Goal: Task Accomplishment & Management: Complete application form

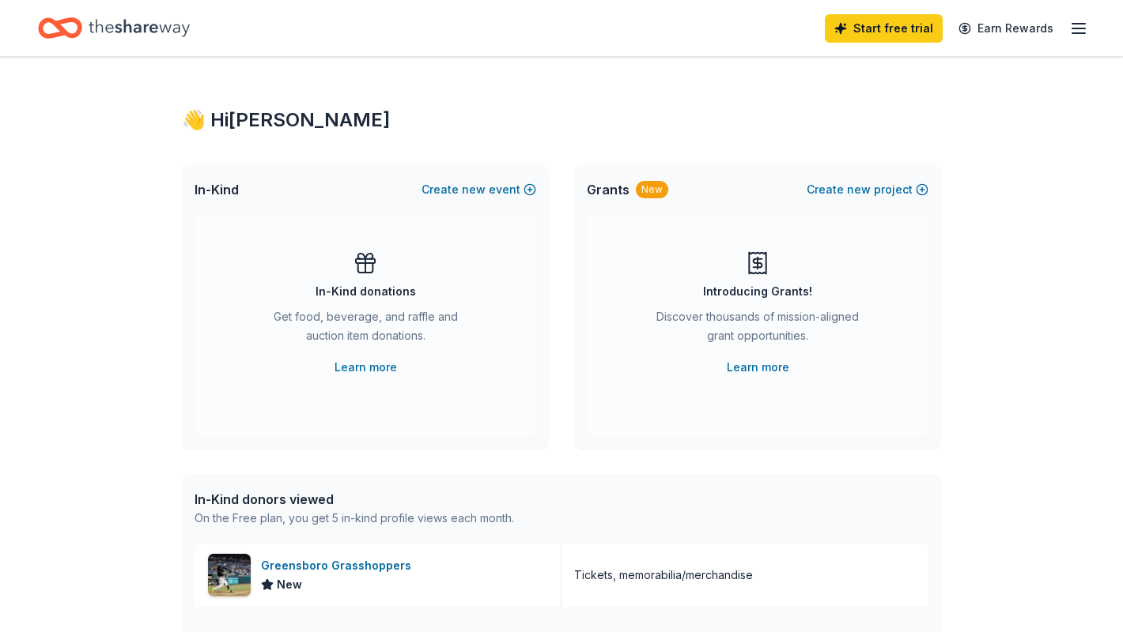
click at [1086, 28] on icon "button" at bounding box center [1078, 28] width 19 height 19
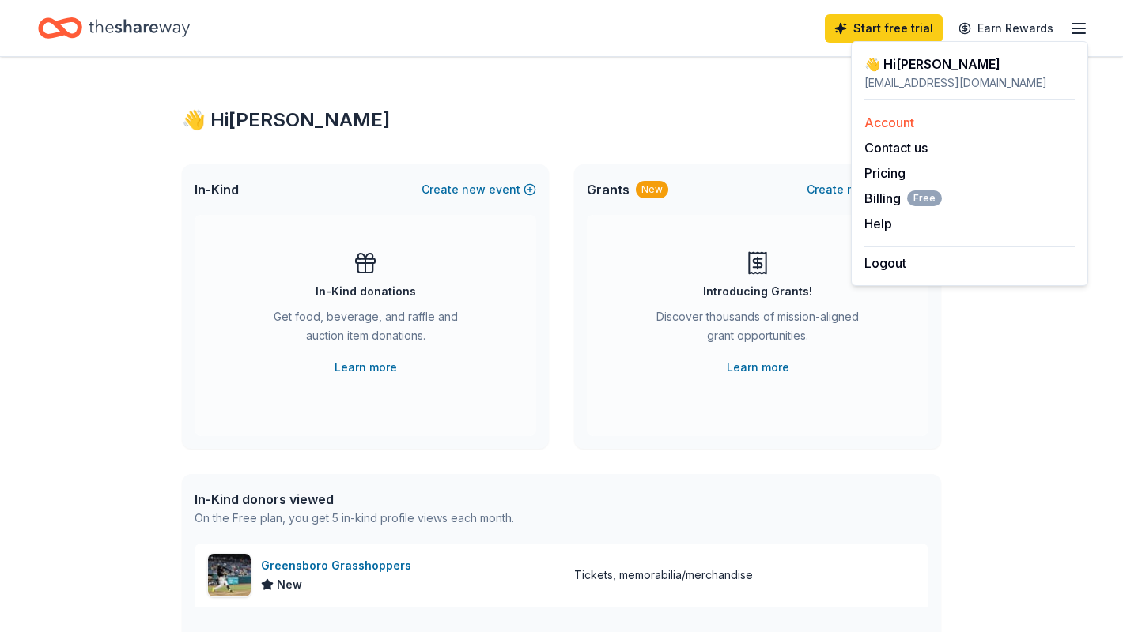
click at [907, 122] on link "Account" at bounding box center [889, 123] width 50 height 16
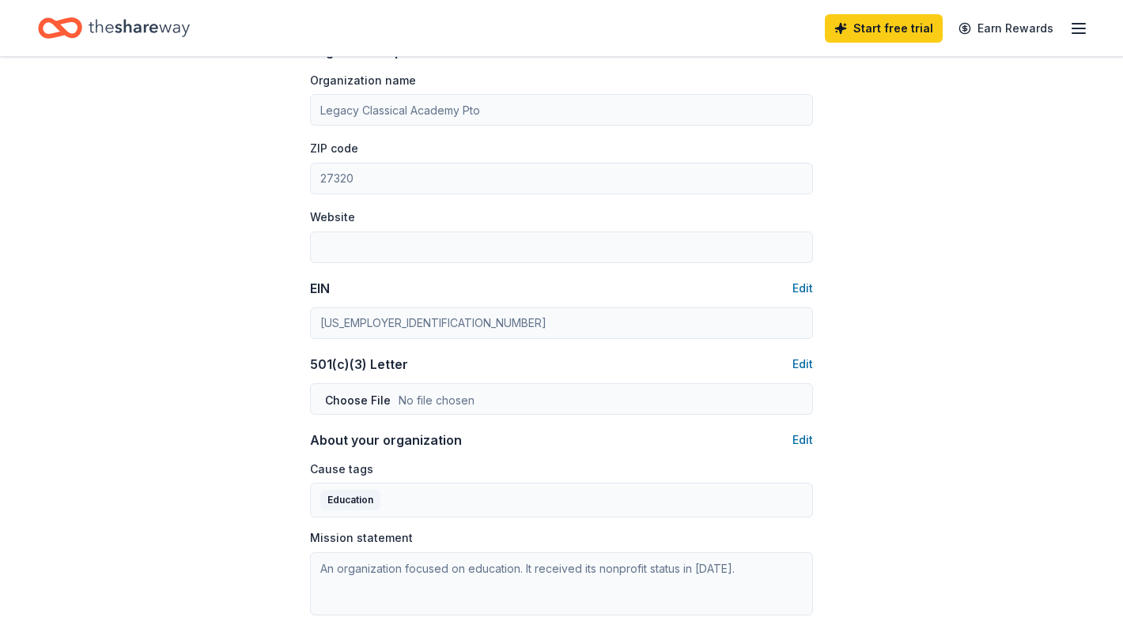
scroll to position [553, 0]
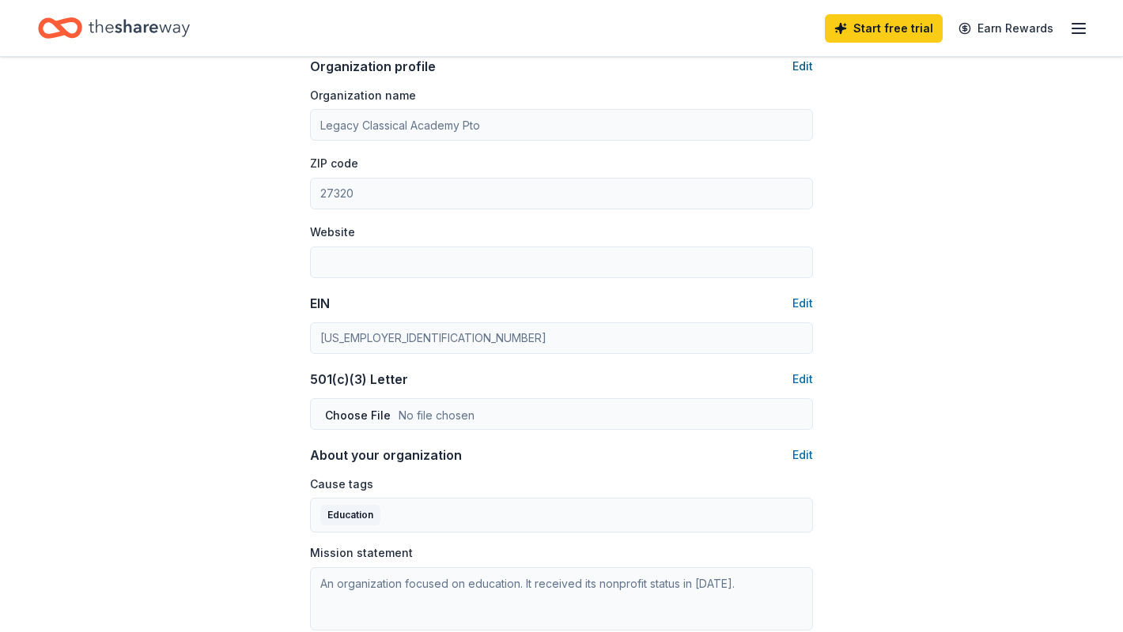
click at [804, 67] on button "Edit" at bounding box center [802, 66] width 21 height 19
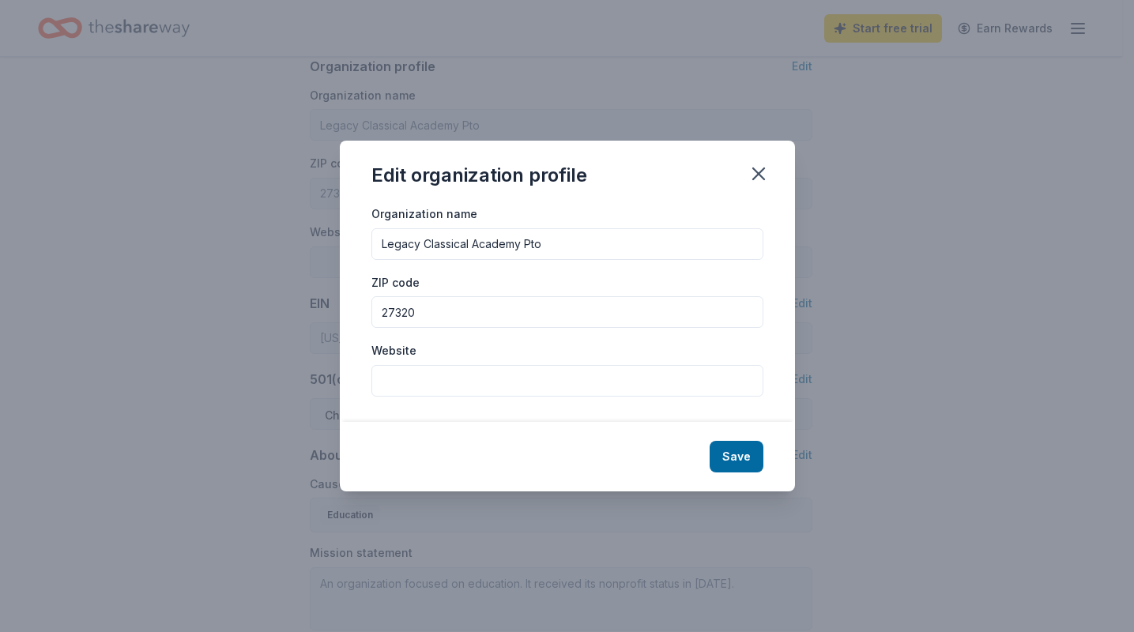
click at [550, 251] on input "Legacy Classical Academy Pto" at bounding box center [568, 244] width 392 height 32
type input "Legacy Classical Academy PTO"
click at [437, 370] on input "Website" at bounding box center [568, 381] width 392 height 32
paste input "https://www.legacyclassicalk8.com/"
type input "https://www.legacyclassicalk8.com/"
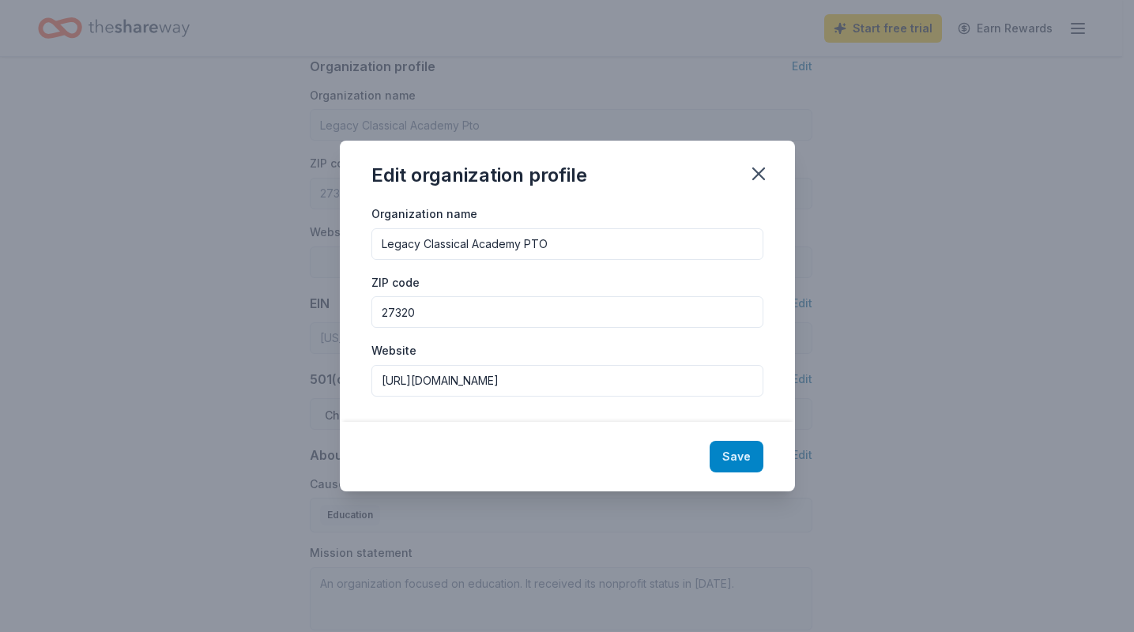
click at [737, 453] on button "Save" at bounding box center [737, 457] width 54 height 32
type input "Legacy Classical Academy PTO"
type input "https://www.legacyclassicalk8.com/"
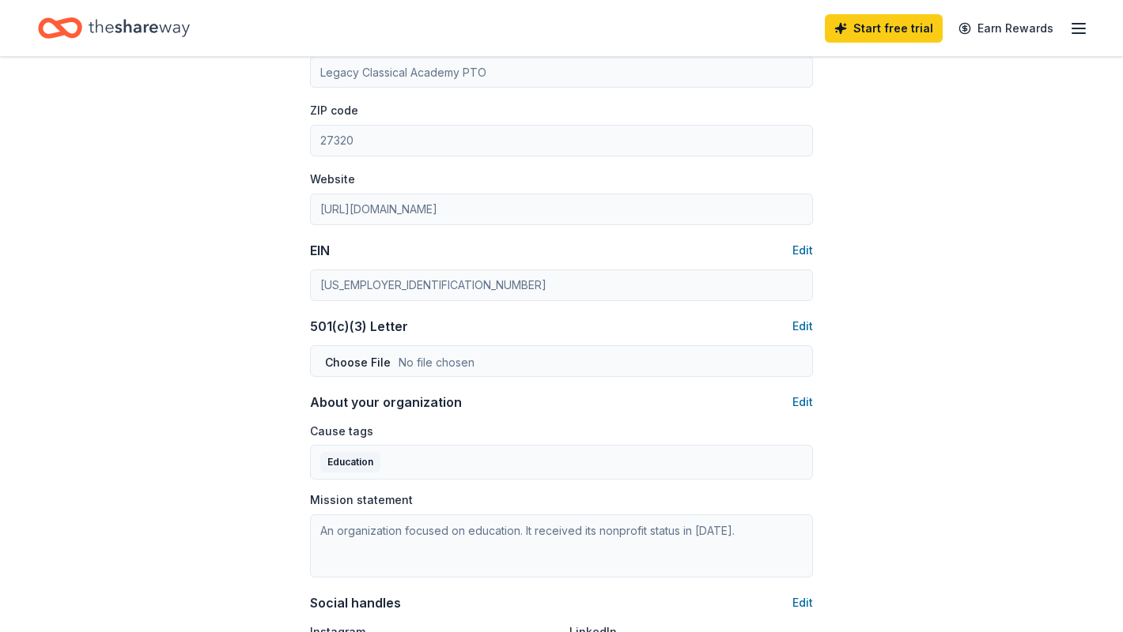
scroll to position [632, 0]
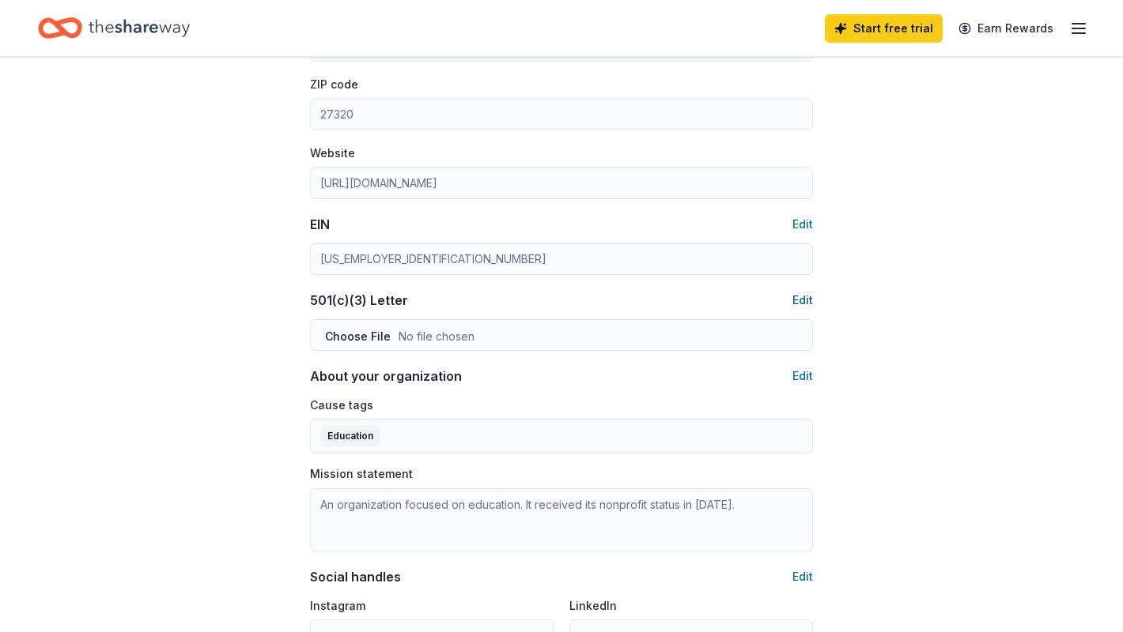
click at [802, 299] on button "Edit" at bounding box center [802, 300] width 21 height 19
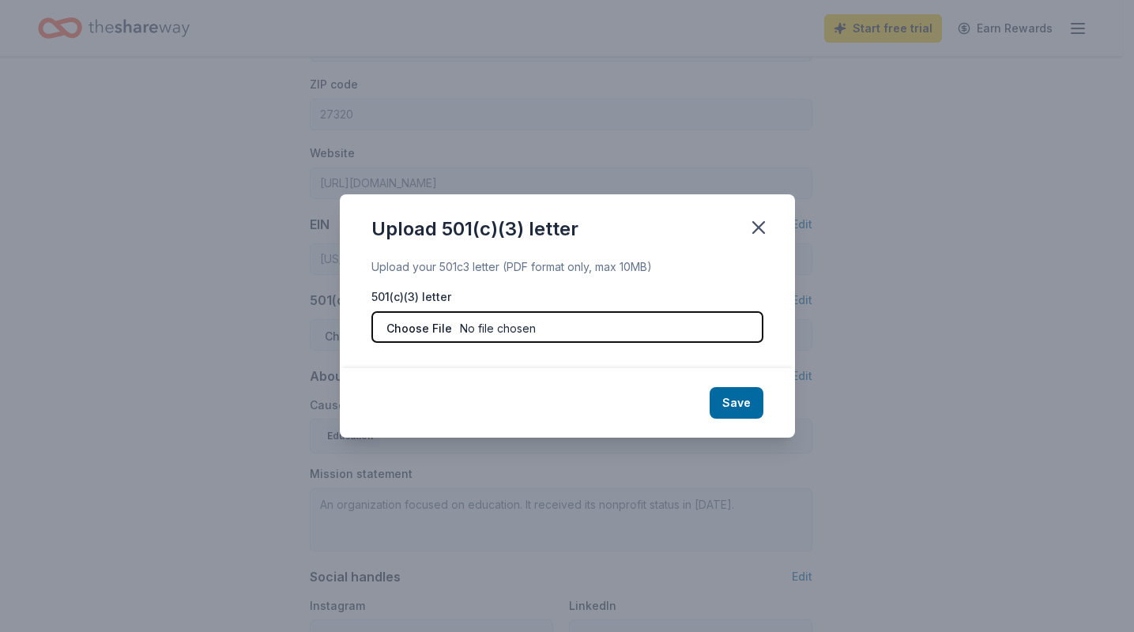
click at [604, 321] on input "file" at bounding box center [568, 327] width 392 height 32
click at [695, 337] on input "file" at bounding box center [568, 327] width 392 height 32
type input "C:\fakepath\FinalLetter_99-1817583_LEGACYCLASSICALACADEMYPTO_07222024_00.pdf"
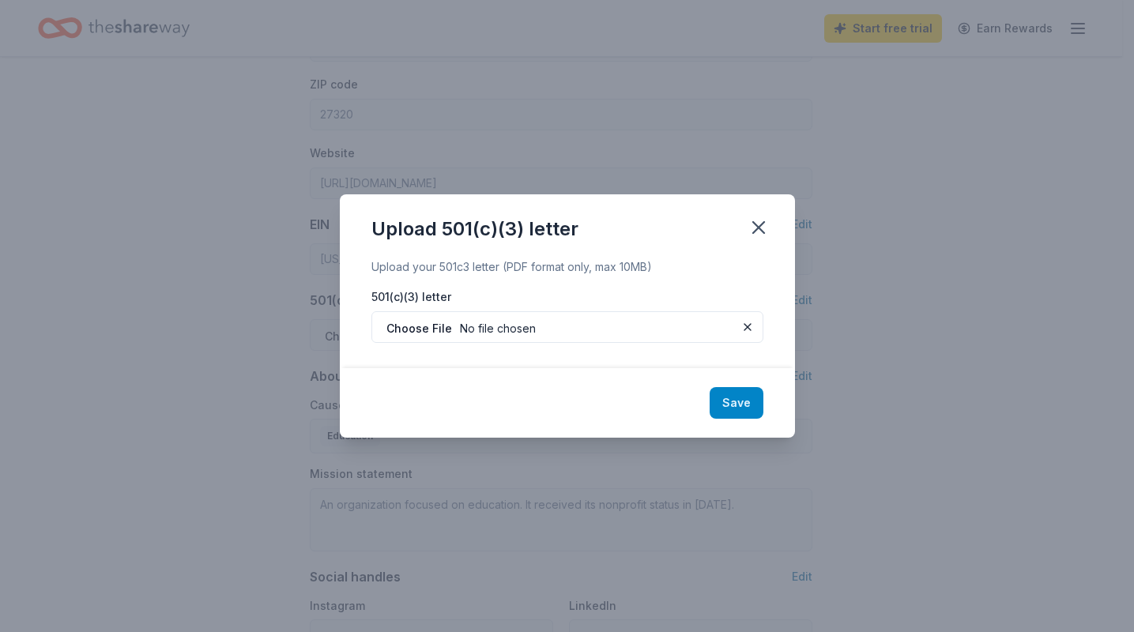
click at [748, 394] on button "Save" at bounding box center [737, 403] width 54 height 32
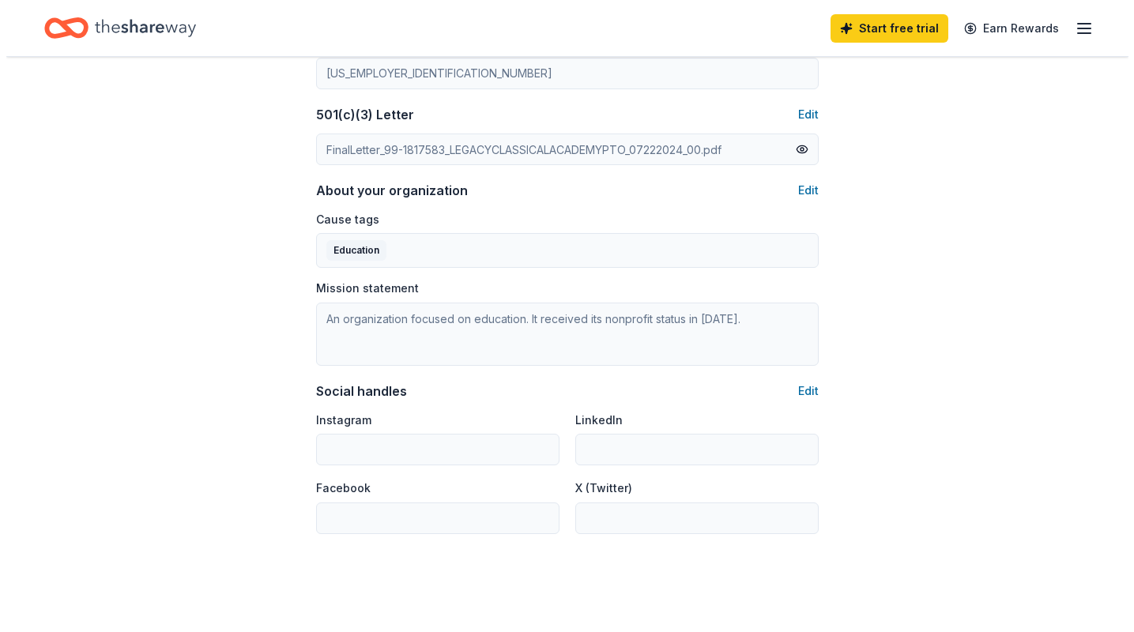
scroll to position [791, 0]
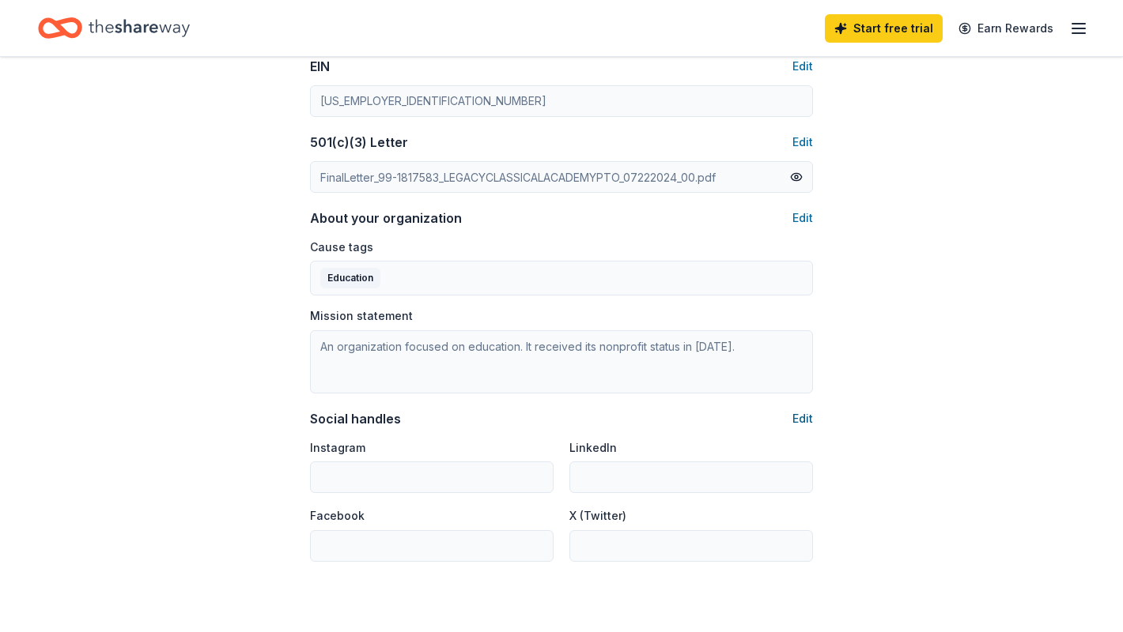
click at [794, 422] on button "Edit" at bounding box center [802, 418] width 21 height 19
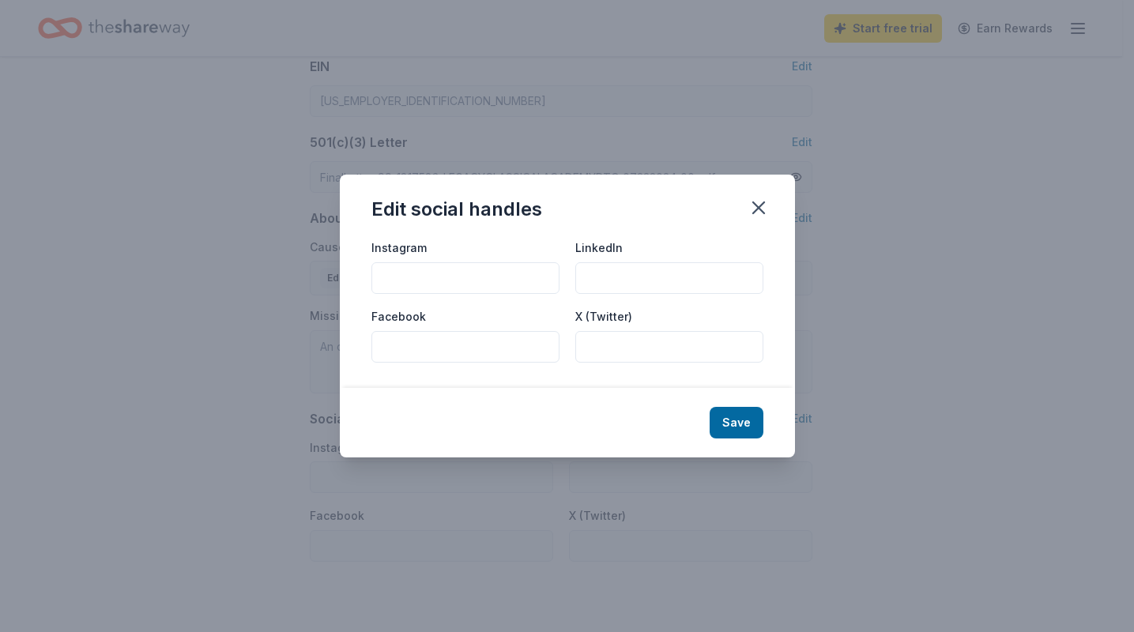
click at [450, 335] on input "Facebook" at bounding box center [466, 347] width 188 height 32
paste input "https://www.facebook.com/people/Legacy-Classical-PTO/61556180842054/"
type input "https://www.facebook.com/people/Legacy-Classical-PTO/61556180842054/"
click at [742, 429] on button "Save" at bounding box center [737, 423] width 54 height 32
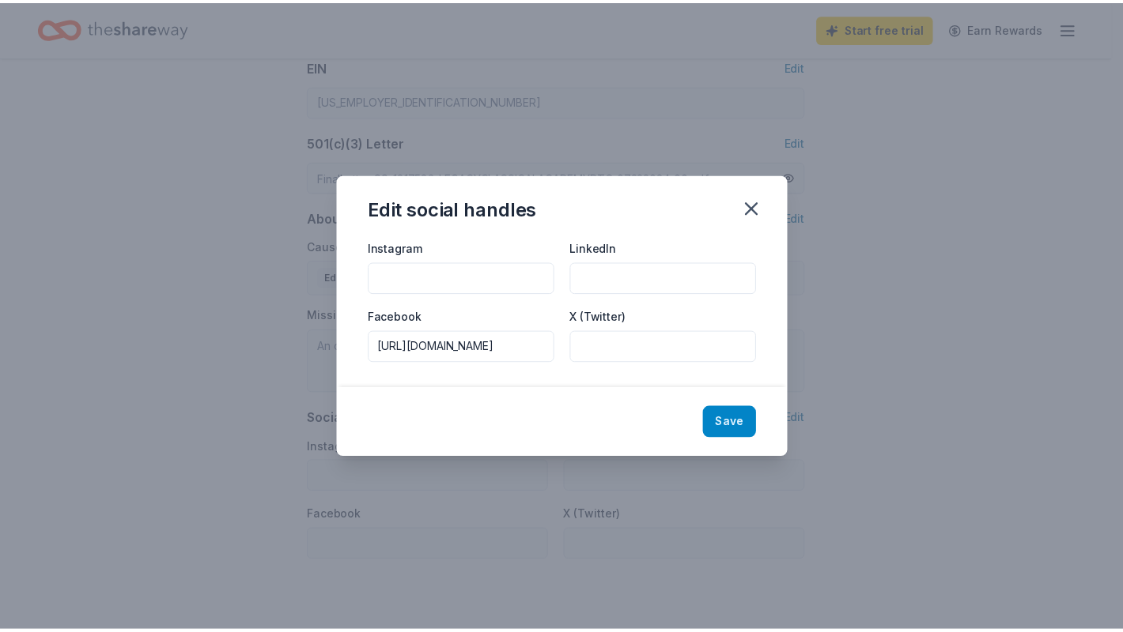
scroll to position [0, 0]
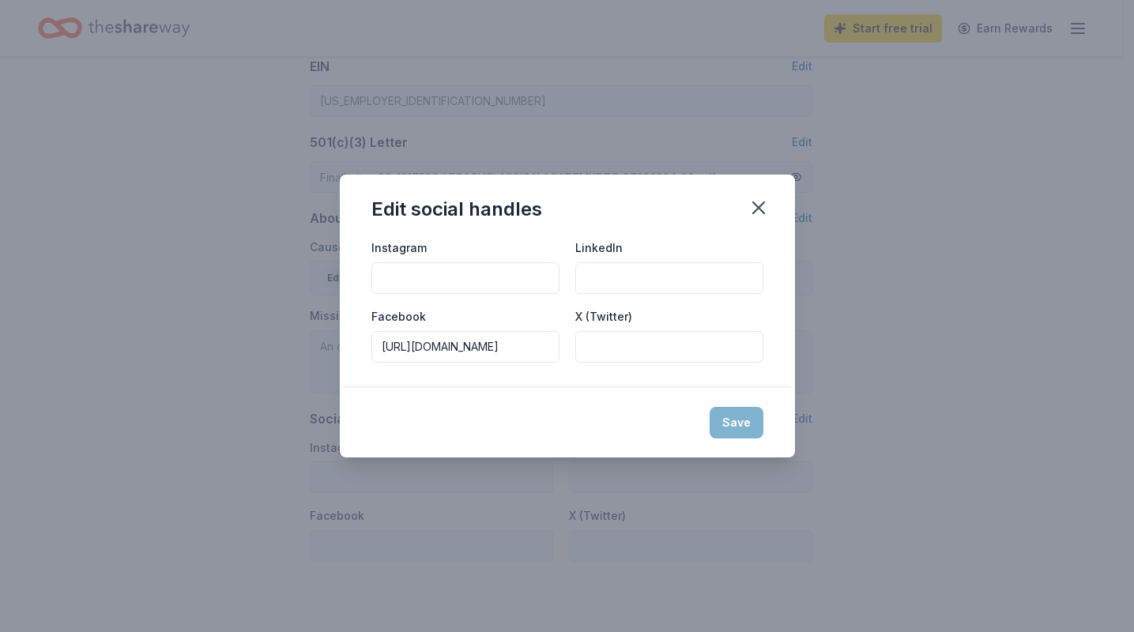
type input "https://www.facebook.com/people/Legacy-Classical-PTO/61556180842054/"
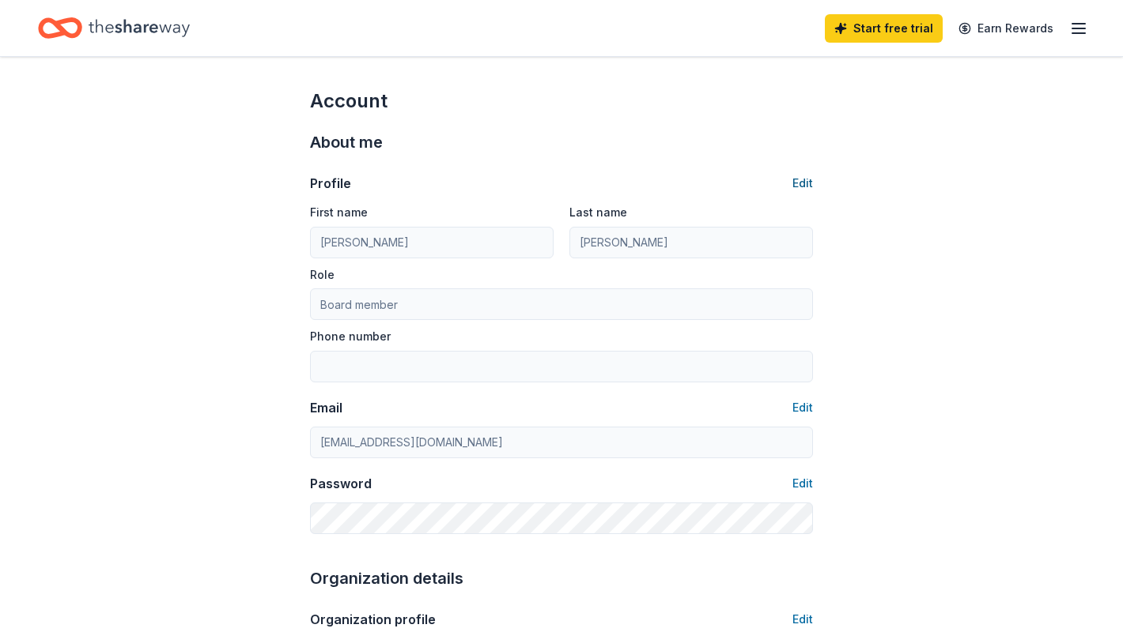
click at [801, 183] on button "Edit" at bounding box center [802, 183] width 21 height 19
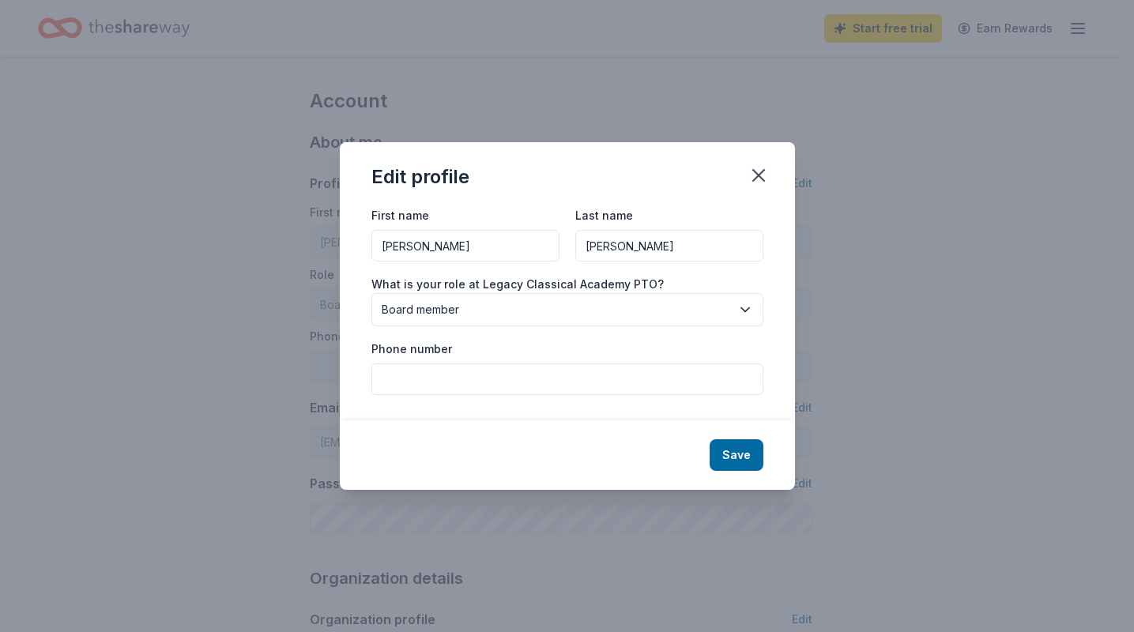
click at [468, 379] on input "Phone number" at bounding box center [568, 380] width 392 height 32
type input "3365201344"
click at [742, 452] on button "Save" at bounding box center [737, 456] width 54 height 32
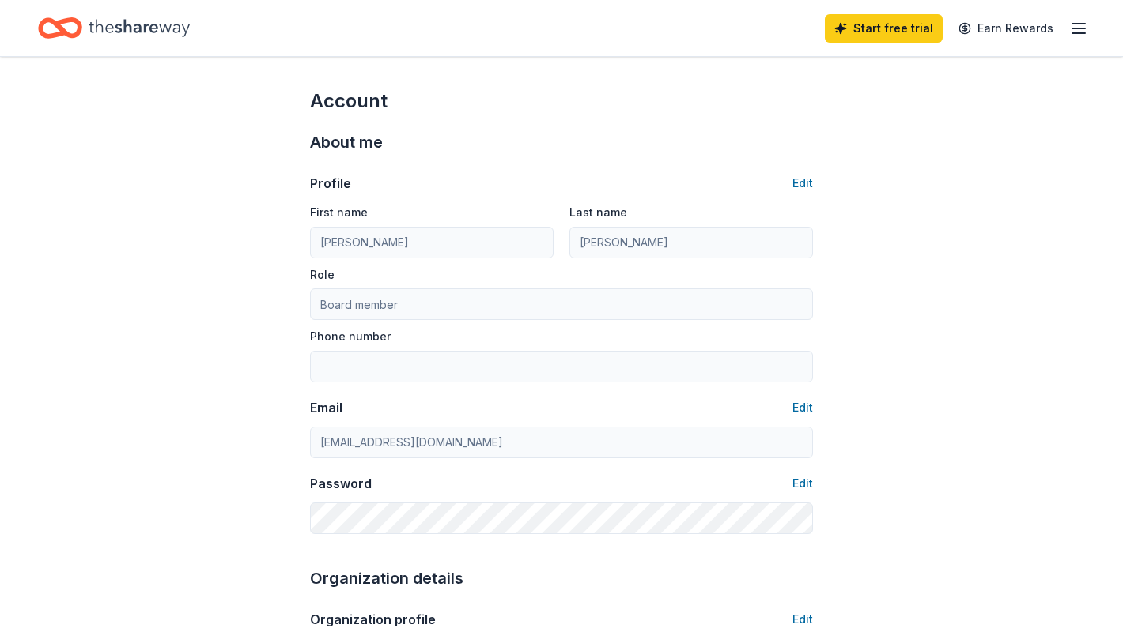
type input "3365201344"
click at [1075, 30] on icon "button" at bounding box center [1078, 28] width 19 height 19
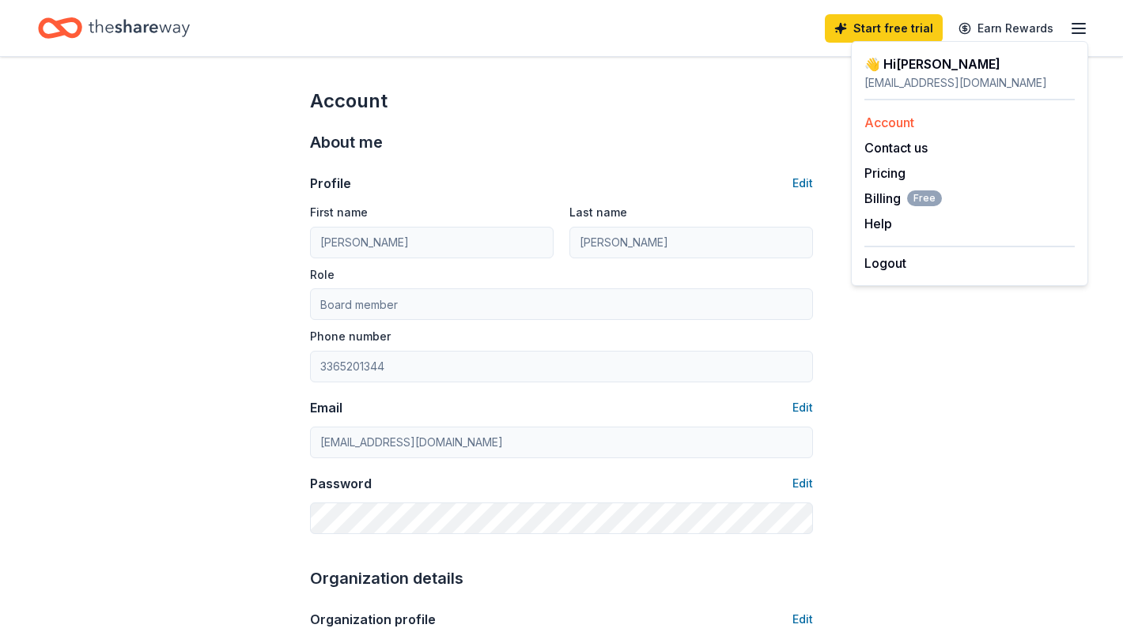
click at [884, 123] on link "Account" at bounding box center [889, 123] width 50 height 16
click at [125, 28] on icon "Home" at bounding box center [139, 27] width 101 height 17
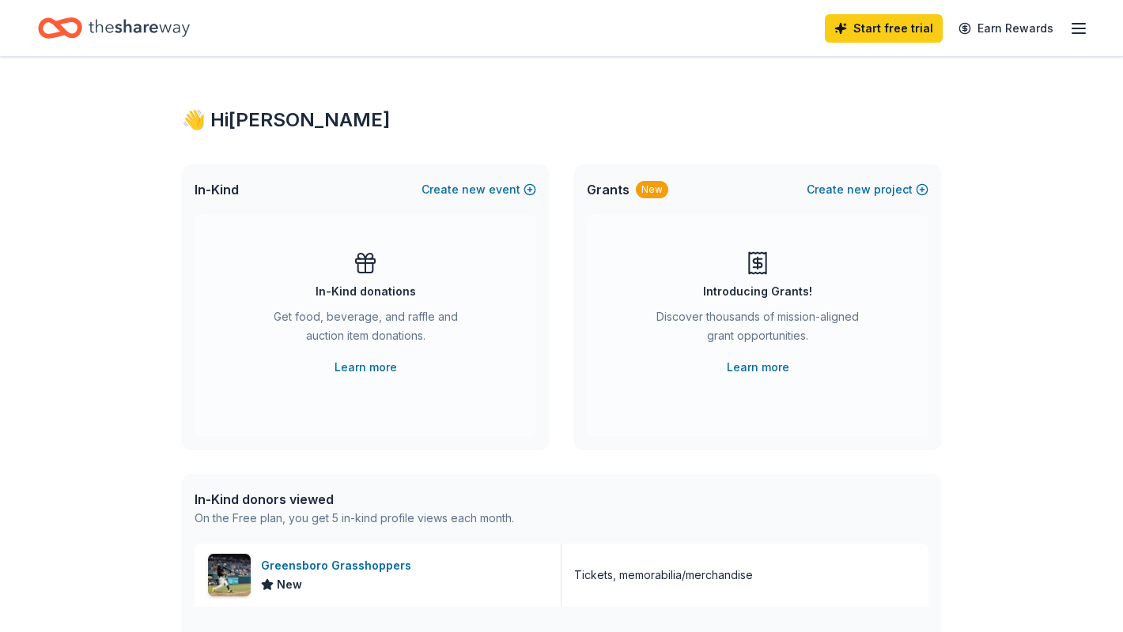
click at [1073, 28] on line "button" at bounding box center [1078, 28] width 13 height 0
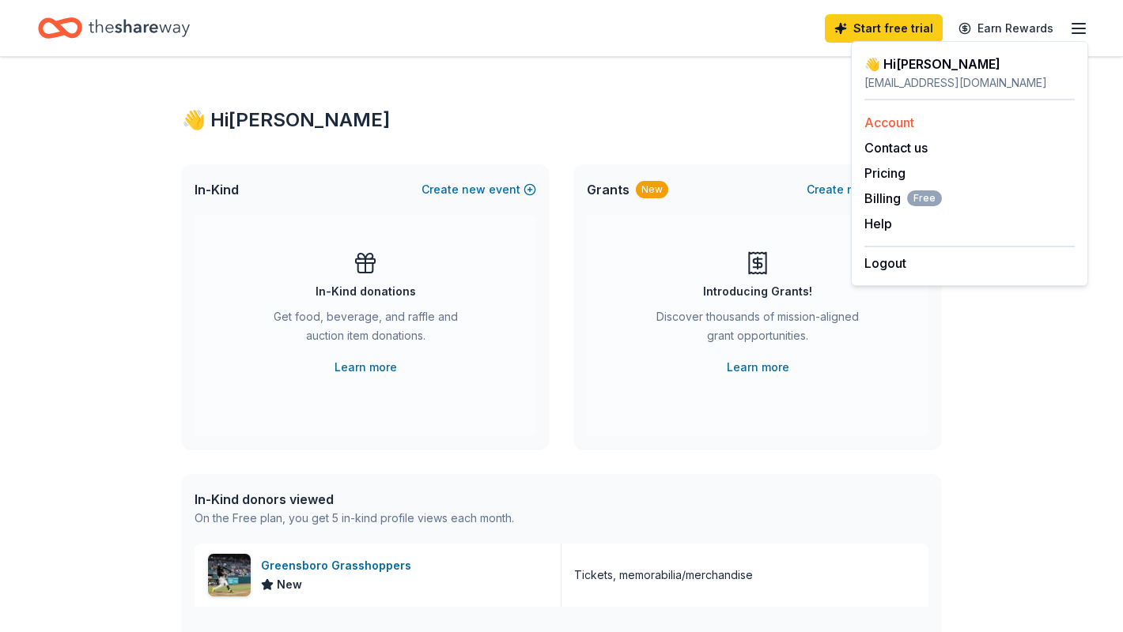
click at [936, 123] on div "Account" at bounding box center [969, 122] width 210 height 19
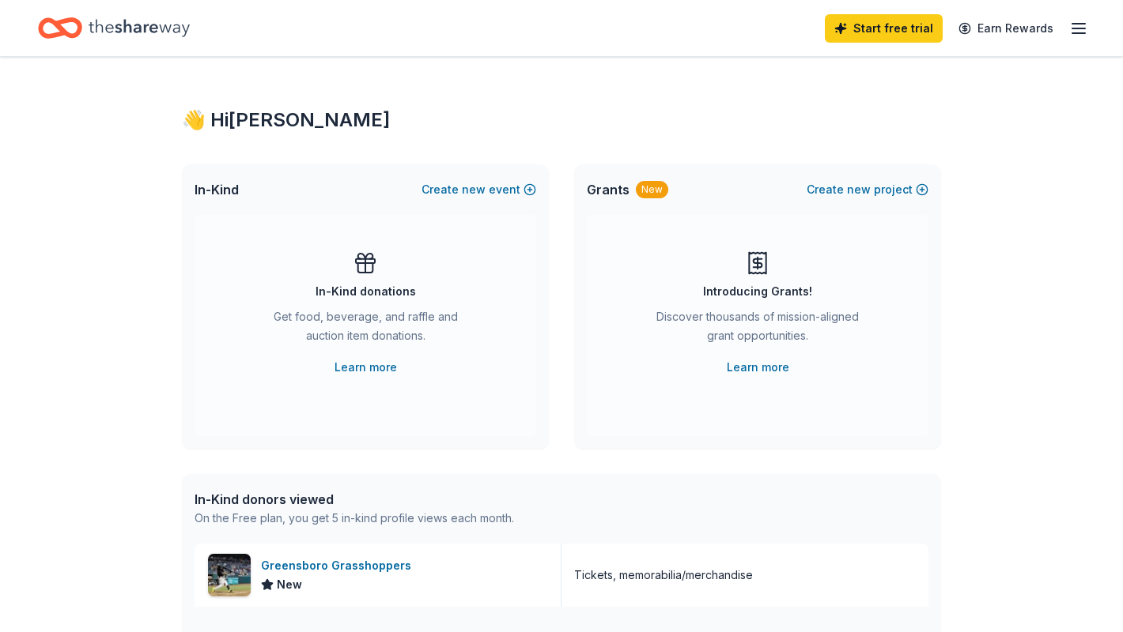
click at [1075, 33] on line "button" at bounding box center [1078, 33] width 13 height 0
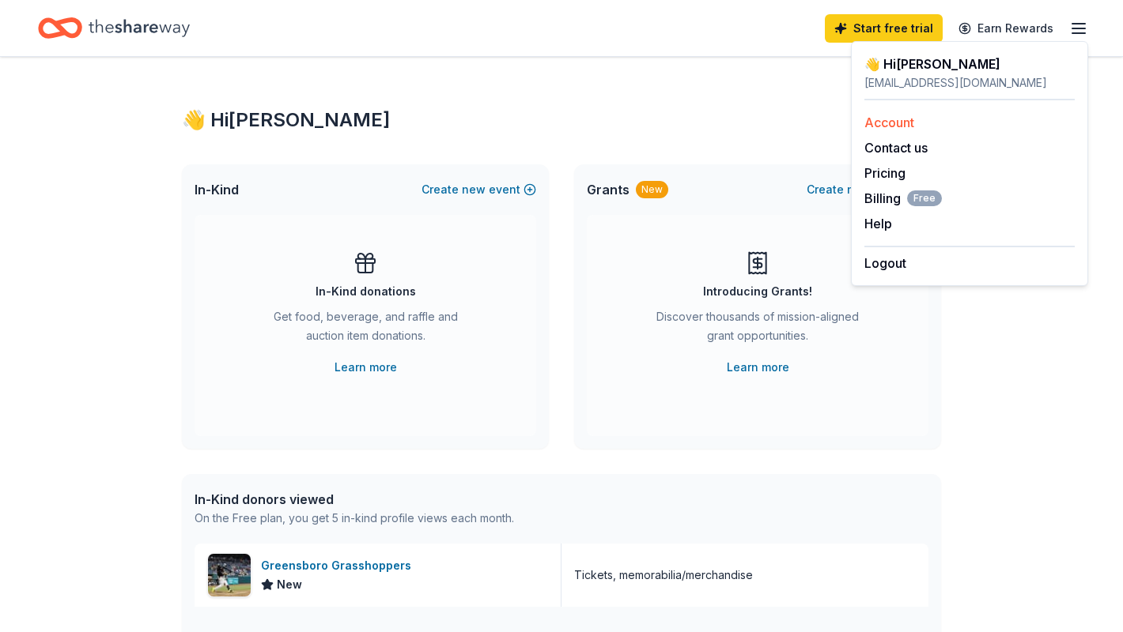
click at [886, 124] on link "Account" at bounding box center [889, 123] width 50 height 16
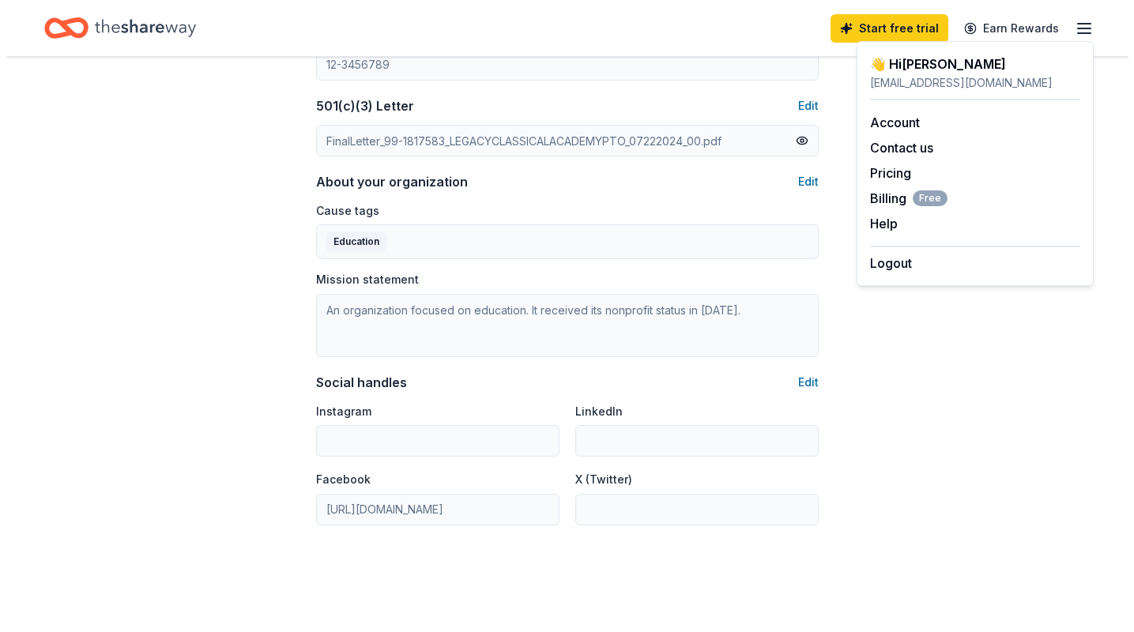
scroll to position [791, 0]
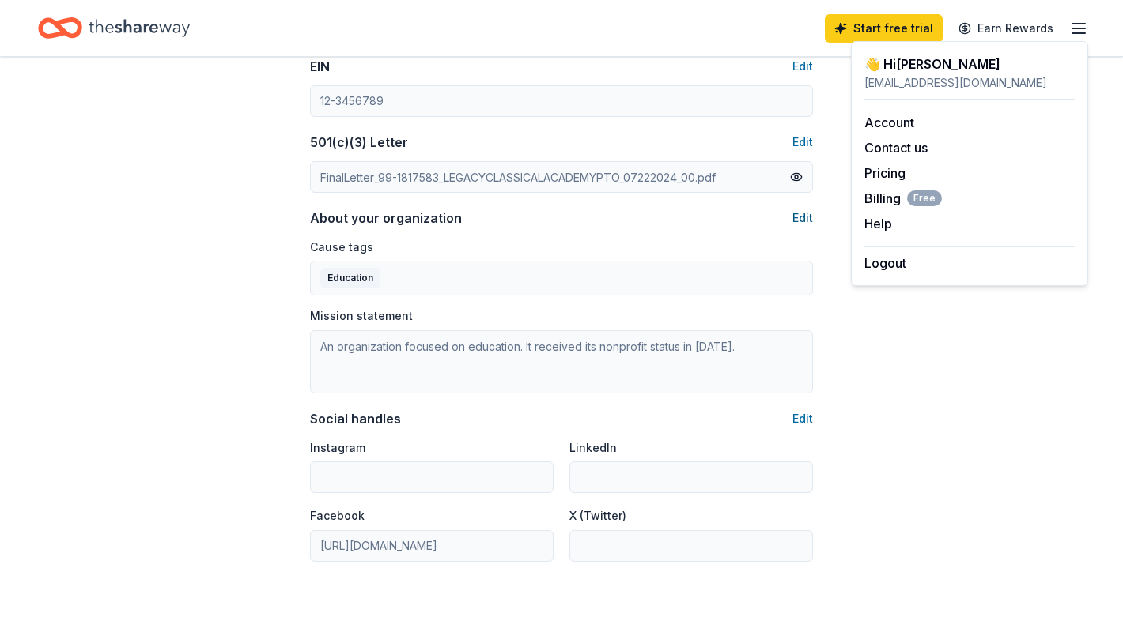
click at [802, 216] on button "Edit" at bounding box center [802, 218] width 21 height 19
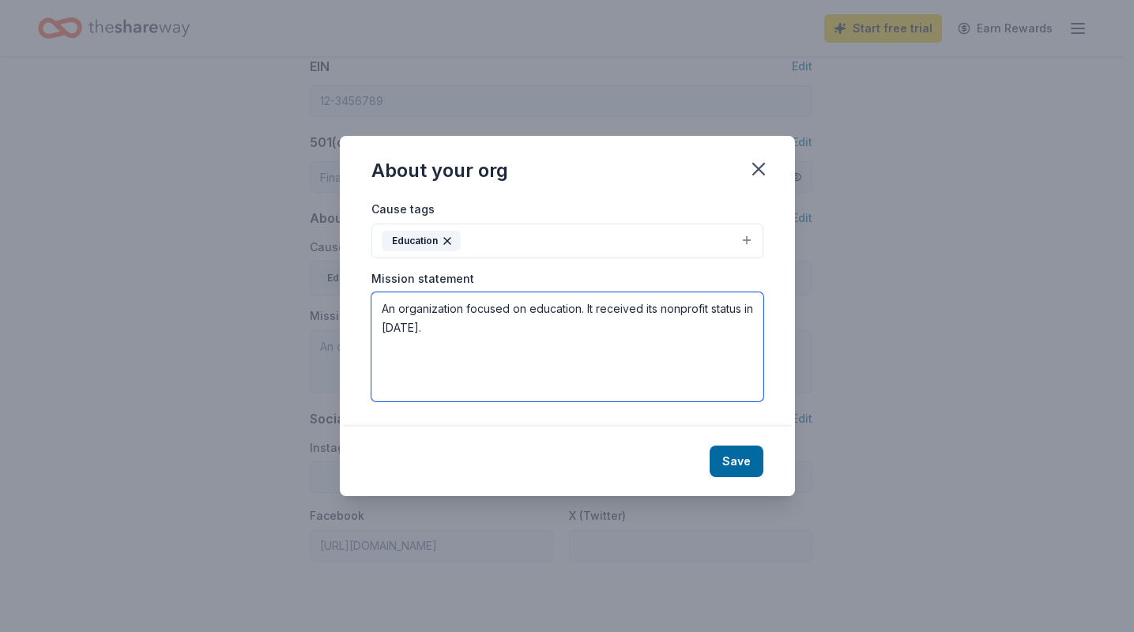
drag, startPoint x: 463, startPoint y: 330, endPoint x: 346, endPoint y: 296, distance: 121.8
click at [347, 296] on div "Cause tags Education Mission statement An organization focused on education. It…" at bounding box center [567, 313] width 455 height 228
paste textarea "The Legacy Classical Academy PTO is dedicated to enhancing the educational expe…"
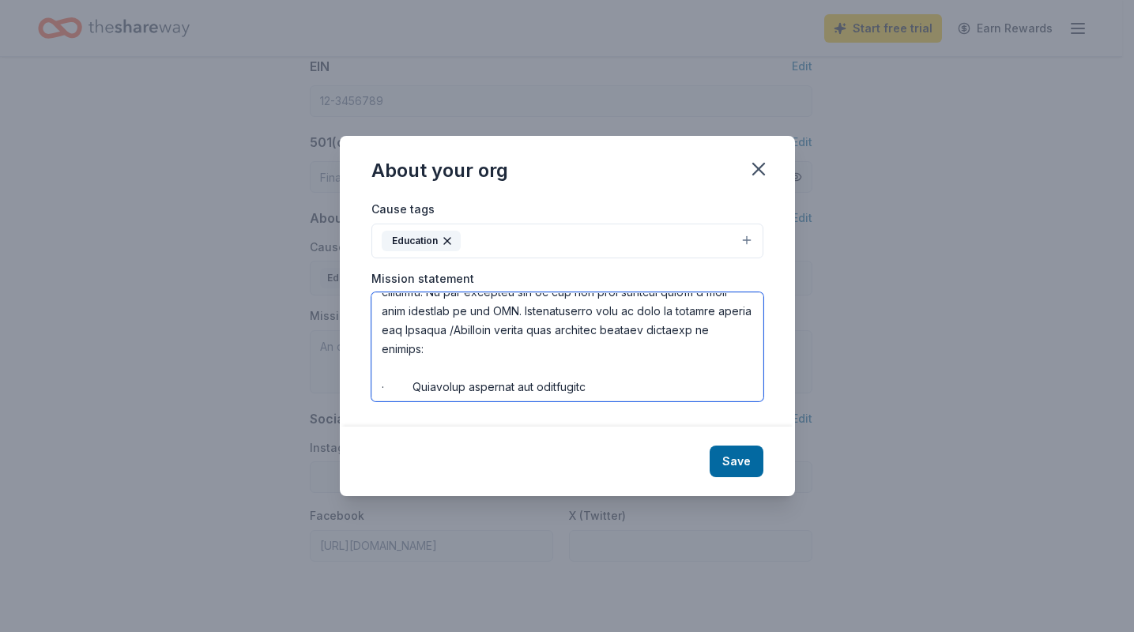
scroll to position [0, 0]
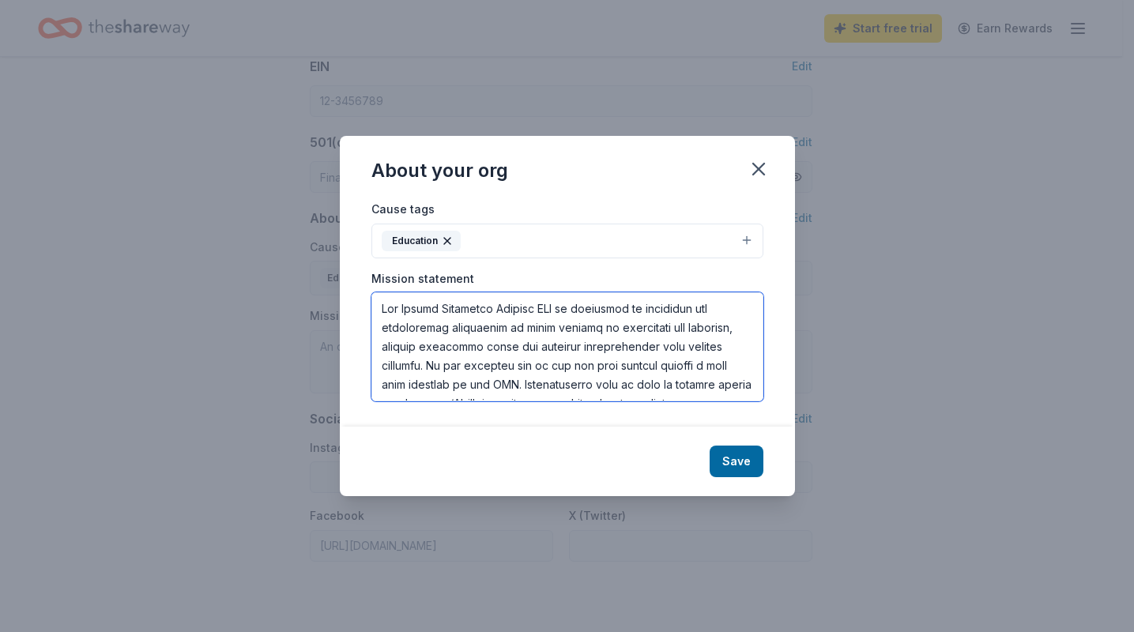
drag, startPoint x: 713, startPoint y: 367, endPoint x: 722, endPoint y: 379, distance: 15.3
click at [722, 379] on textarea at bounding box center [568, 346] width 392 height 109
click at [720, 379] on textarea at bounding box center [568, 346] width 392 height 109
click at [407, 383] on textarea at bounding box center [568, 346] width 392 height 109
drag, startPoint x: 383, startPoint y: 386, endPoint x: 405, endPoint y: 387, distance: 22.2
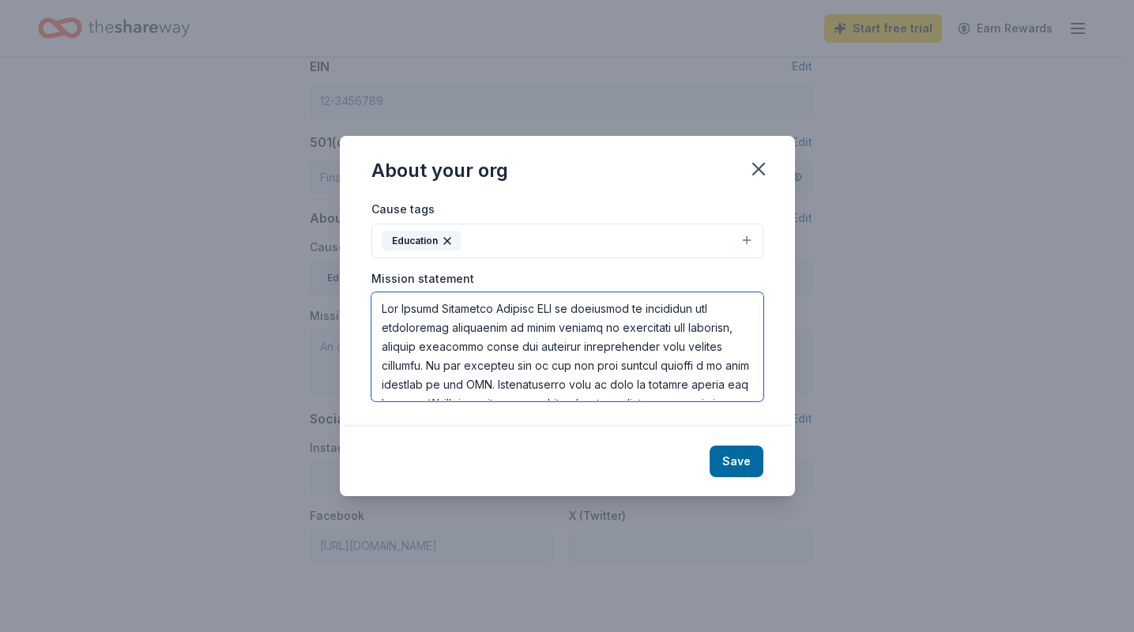
click at [382, 386] on textarea at bounding box center [568, 346] width 392 height 109
click at [636, 361] on textarea at bounding box center [568, 346] width 392 height 109
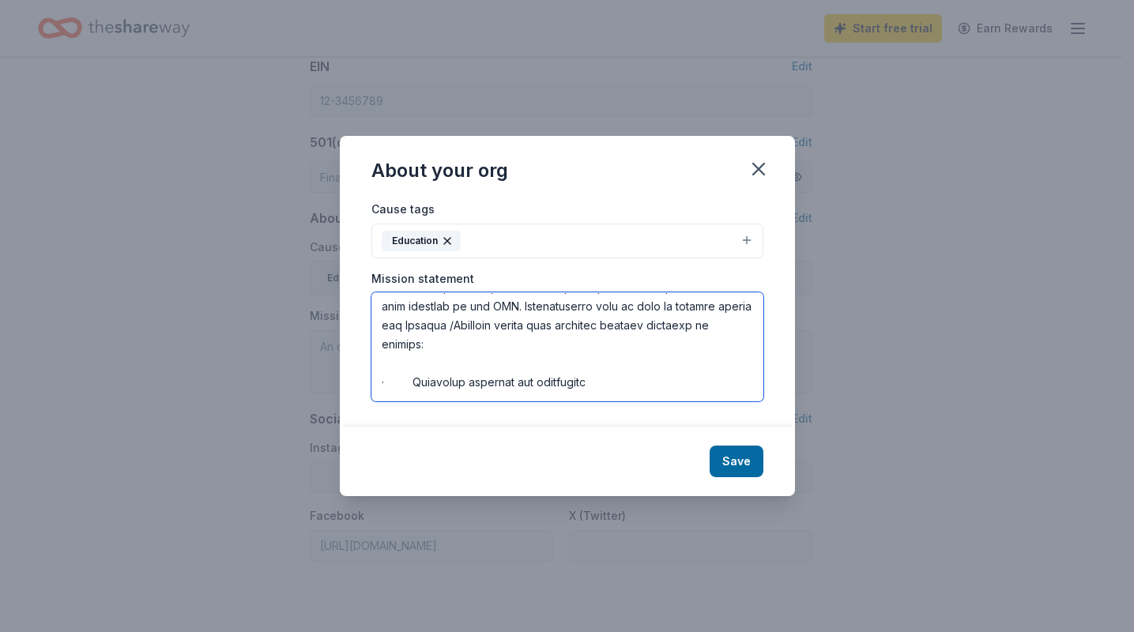
scroll to position [79, 0]
drag, startPoint x: 499, startPoint y: 324, endPoint x: 405, endPoint y: 334, distance: 94.6
click at [405, 334] on textarea at bounding box center [568, 346] width 392 height 109
click at [496, 347] on textarea at bounding box center [568, 346] width 392 height 109
drag, startPoint x: 572, startPoint y: 325, endPoint x: 609, endPoint y: 311, distance: 40.3
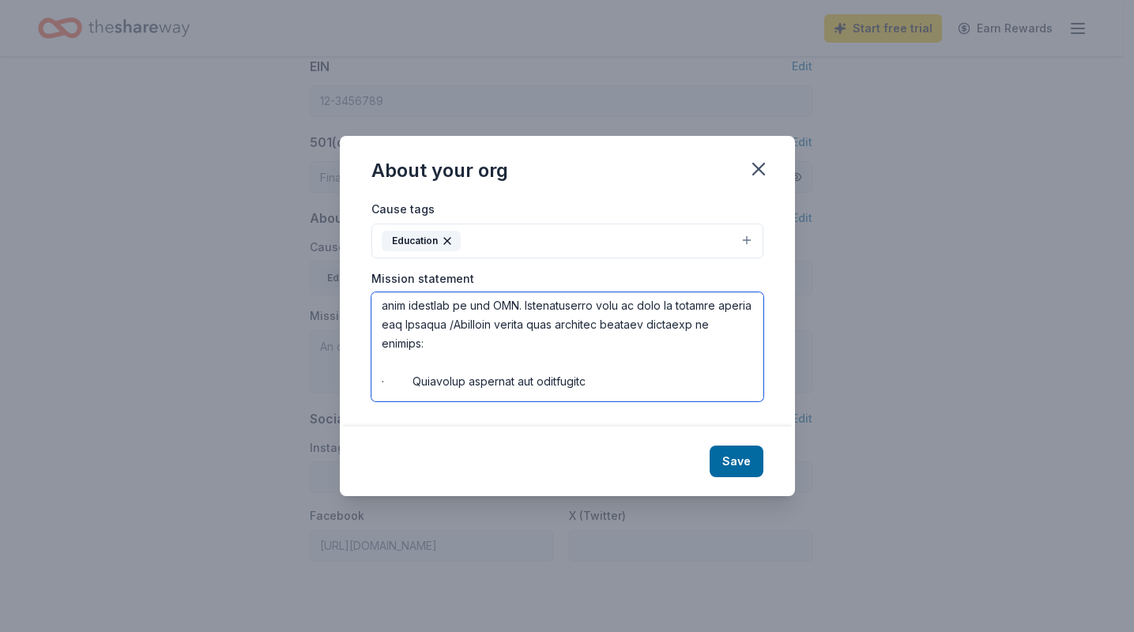
click at [609, 311] on textarea at bounding box center [568, 346] width 392 height 109
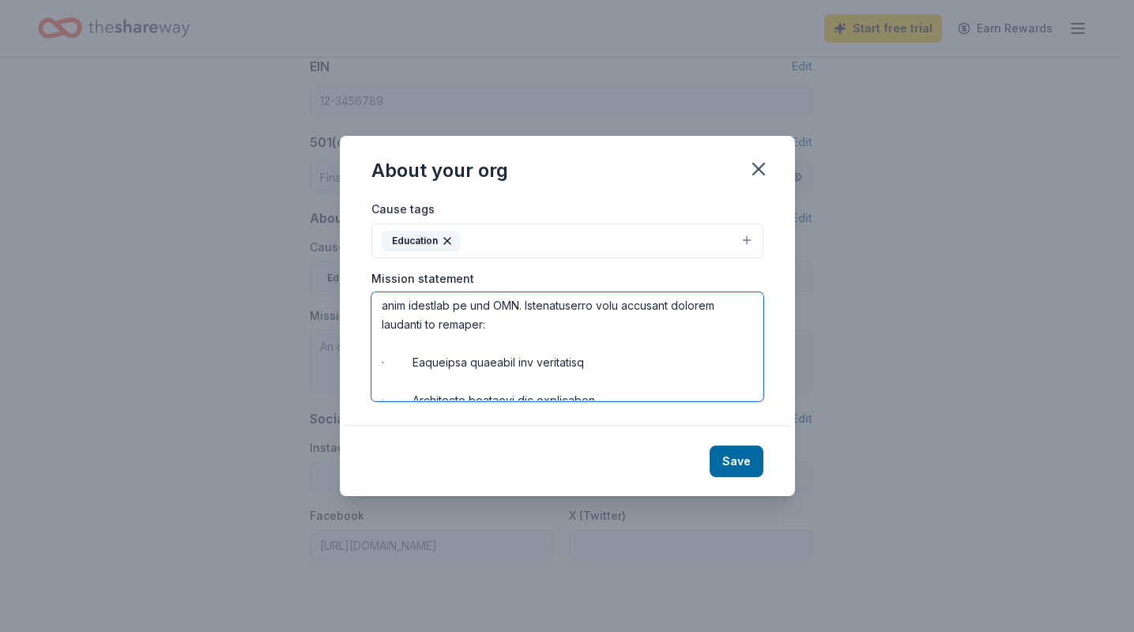
click at [622, 320] on textarea at bounding box center [568, 346] width 392 height 109
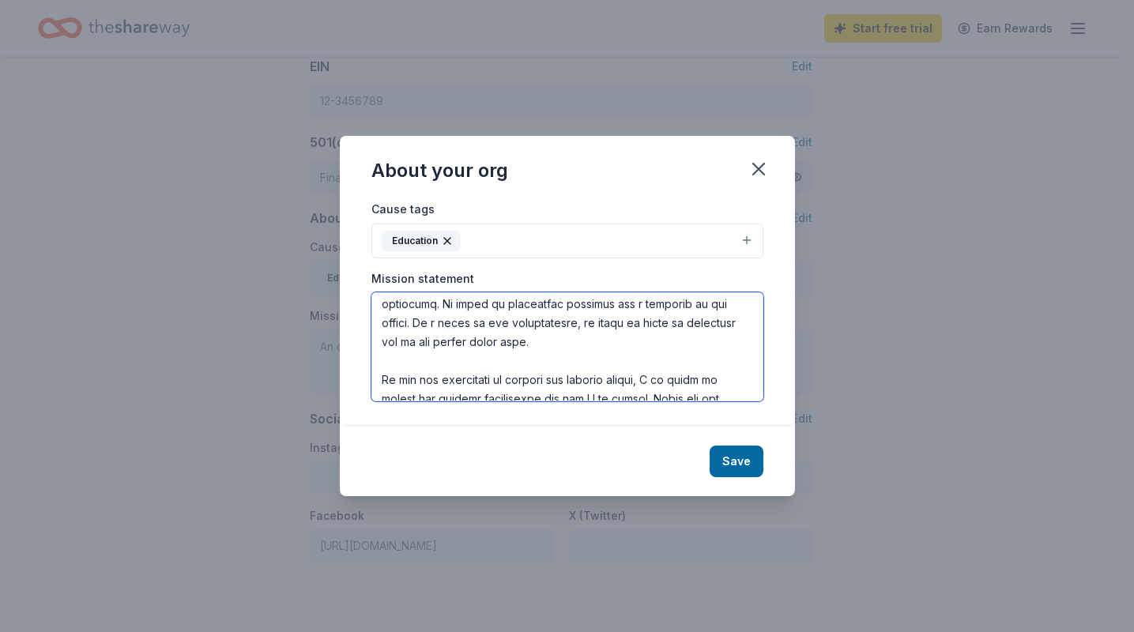
scroll to position [316, 0]
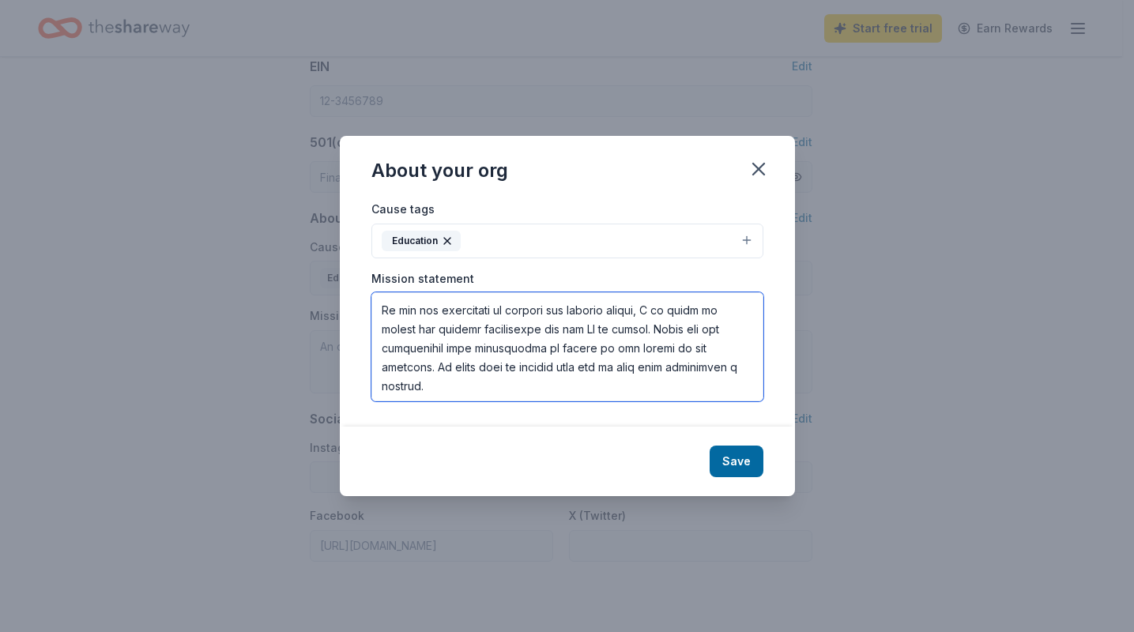
drag, startPoint x: 594, startPoint y: 320, endPoint x: 421, endPoint y: 316, distance: 173.2
click at [421, 316] on textarea at bounding box center [568, 346] width 392 height 109
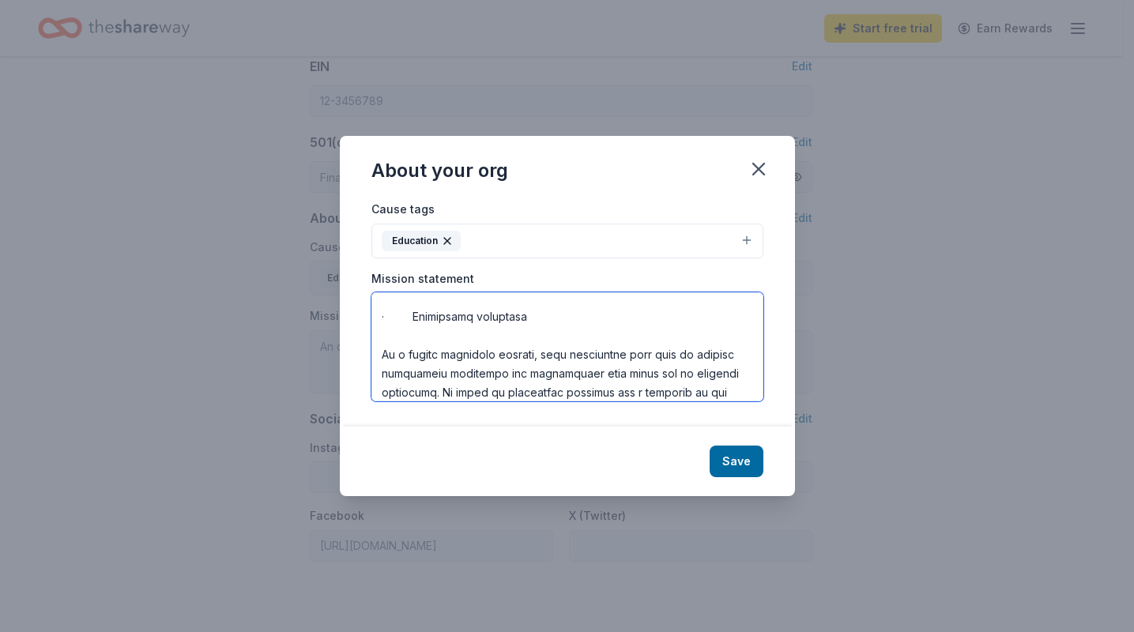
scroll to position [280, 0]
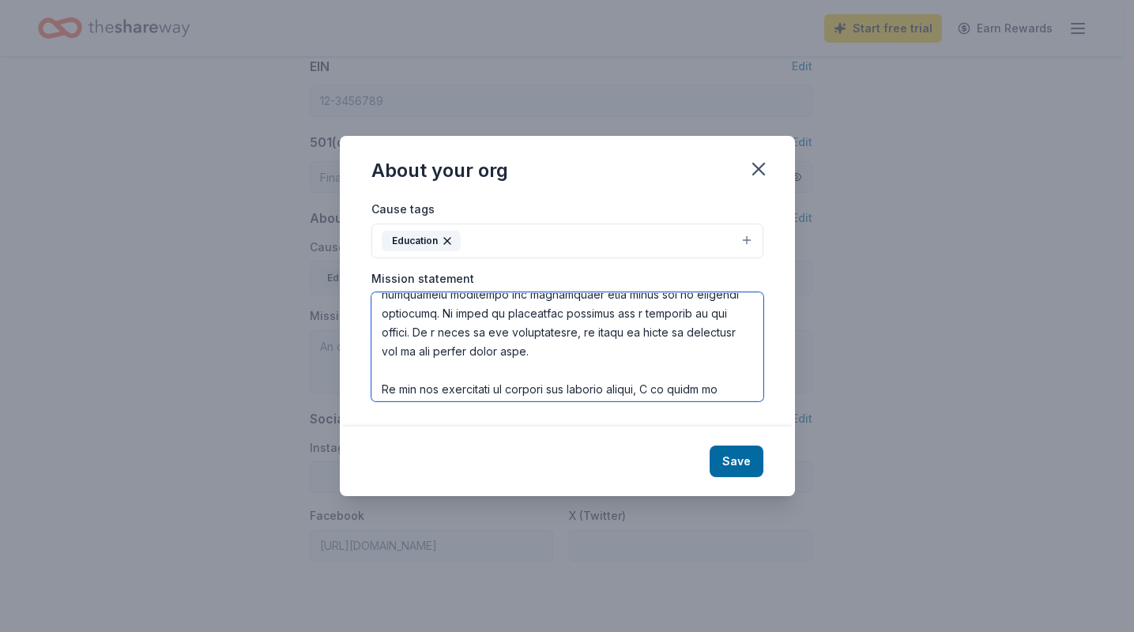
drag, startPoint x: 428, startPoint y: 332, endPoint x: 601, endPoint y: 353, distance: 174.3
click at [597, 350] on textarea at bounding box center [568, 346] width 392 height 109
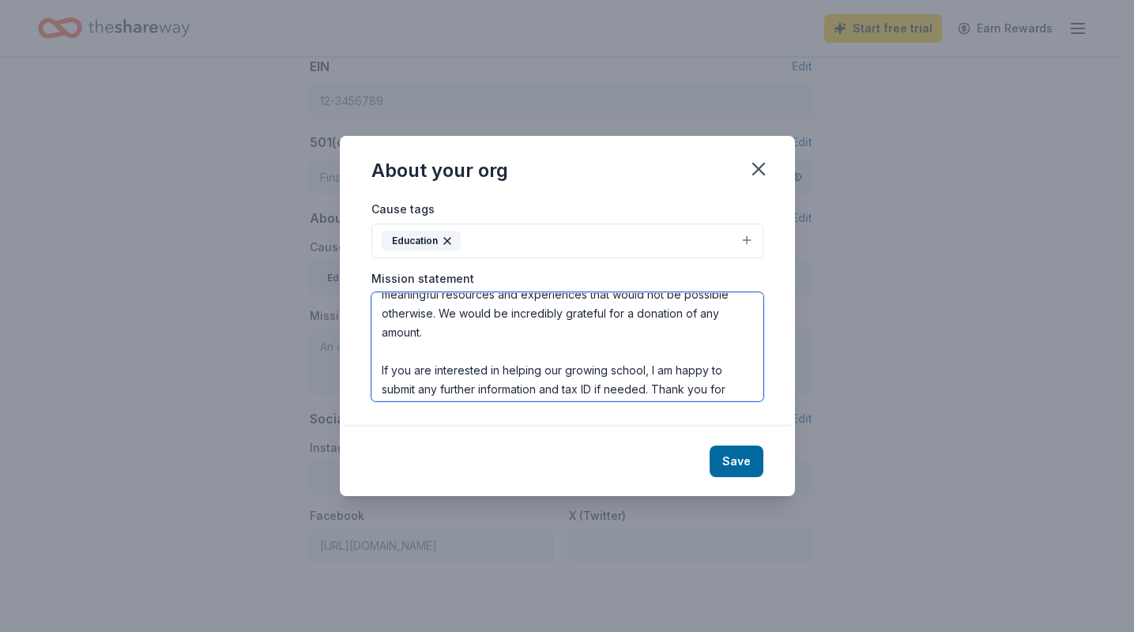
drag, startPoint x: 419, startPoint y: 330, endPoint x: 383, endPoint y: 333, distance: 36.4
click at [383, 333] on textarea "The Legacy Classical Academy PTO is dedicated to enhancing the educational expe…" at bounding box center [568, 346] width 392 height 109
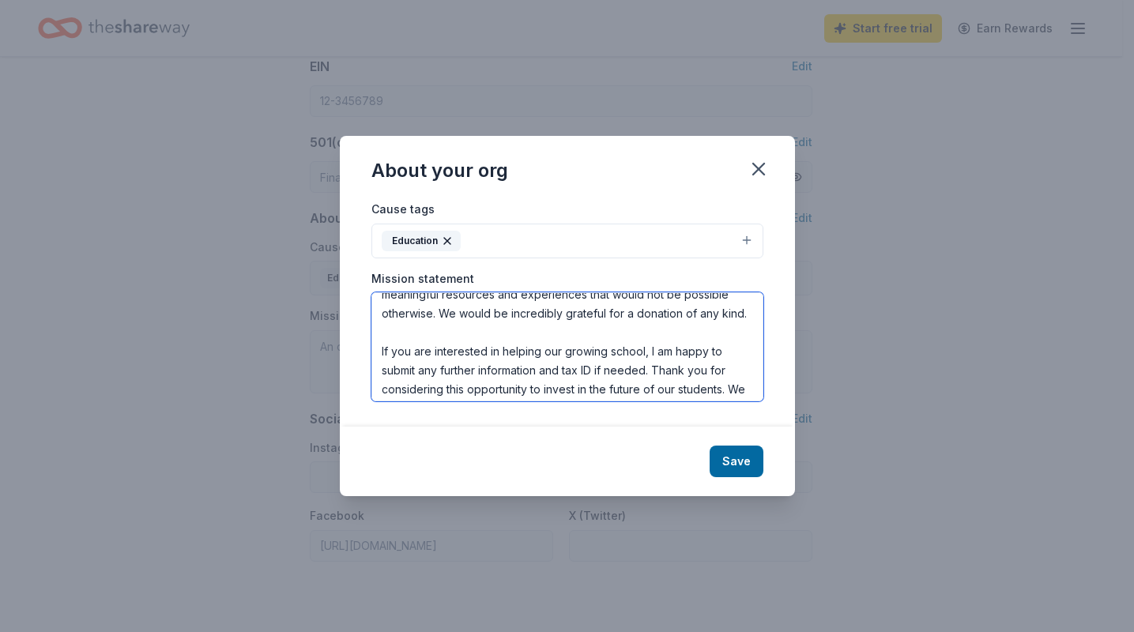
click at [377, 366] on textarea "The Legacy Classical Academy PTO is dedicated to enhancing the educational expe…" at bounding box center [568, 346] width 392 height 109
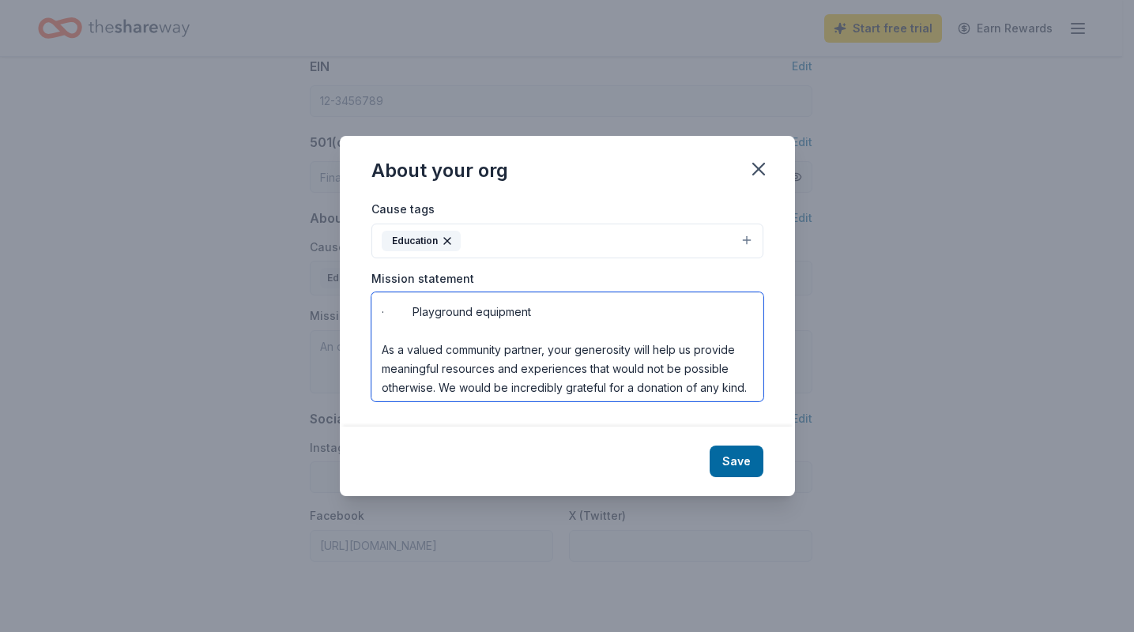
scroll to position [191, 0]
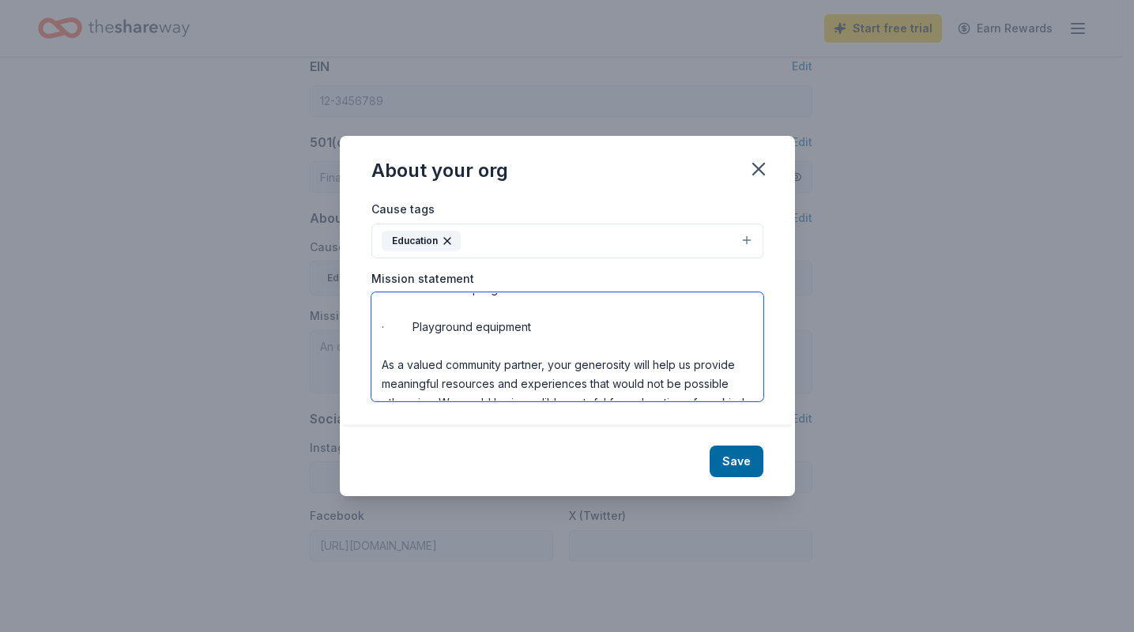
click at [379, 364] on textarea "The Legacy Classical Academy PTO is dedicated to enhancing the educational expe…" at bounding box center [568, 346] width 392 height 109
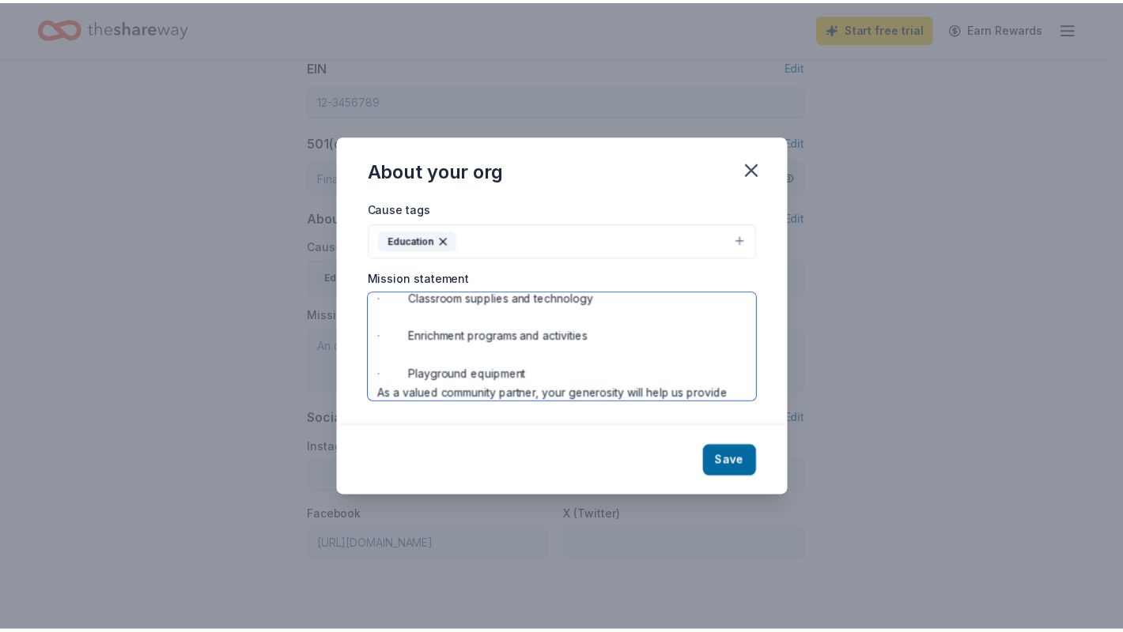
scroll to position [323, 0]
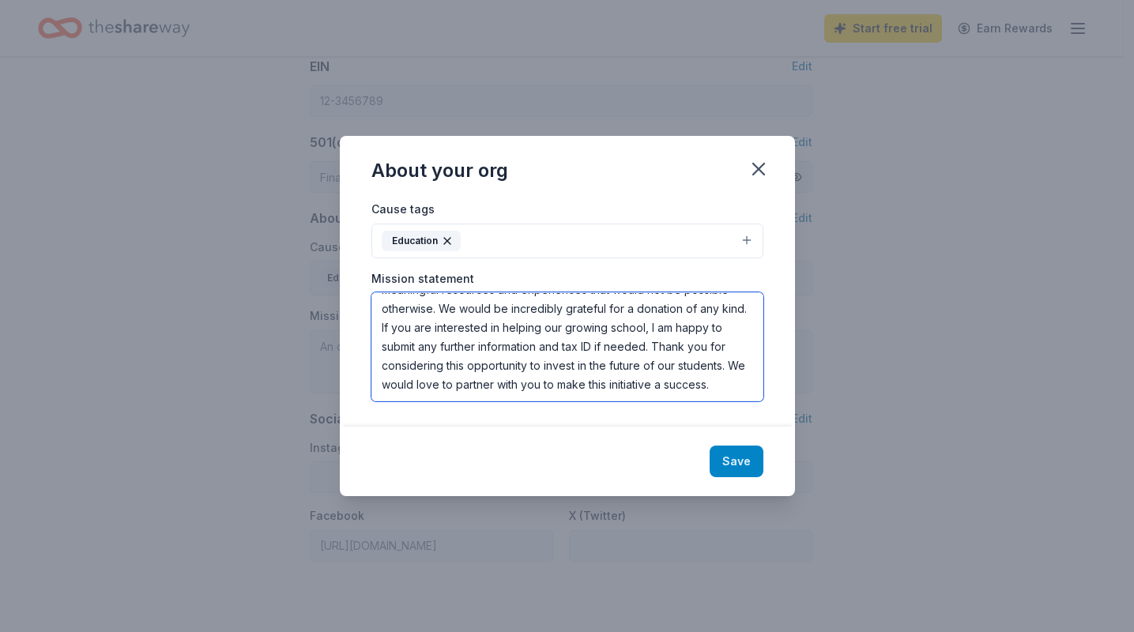
type textarea "The Legacy Classical Academy PTO is dedicated to enhancing the educational expe…"
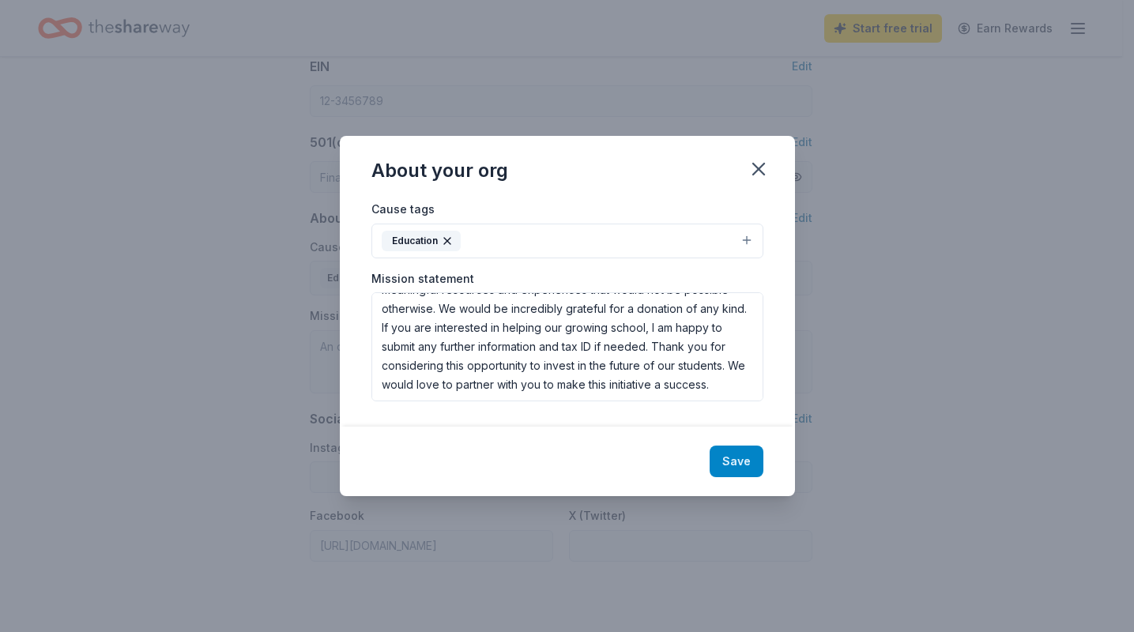
click at [757, 469] on button "Save" at bounding box center [737, 462] width 54 height 32
type textarea "The Legacy Classical Academy PTO is dedicated to enhancing the educational expe…"
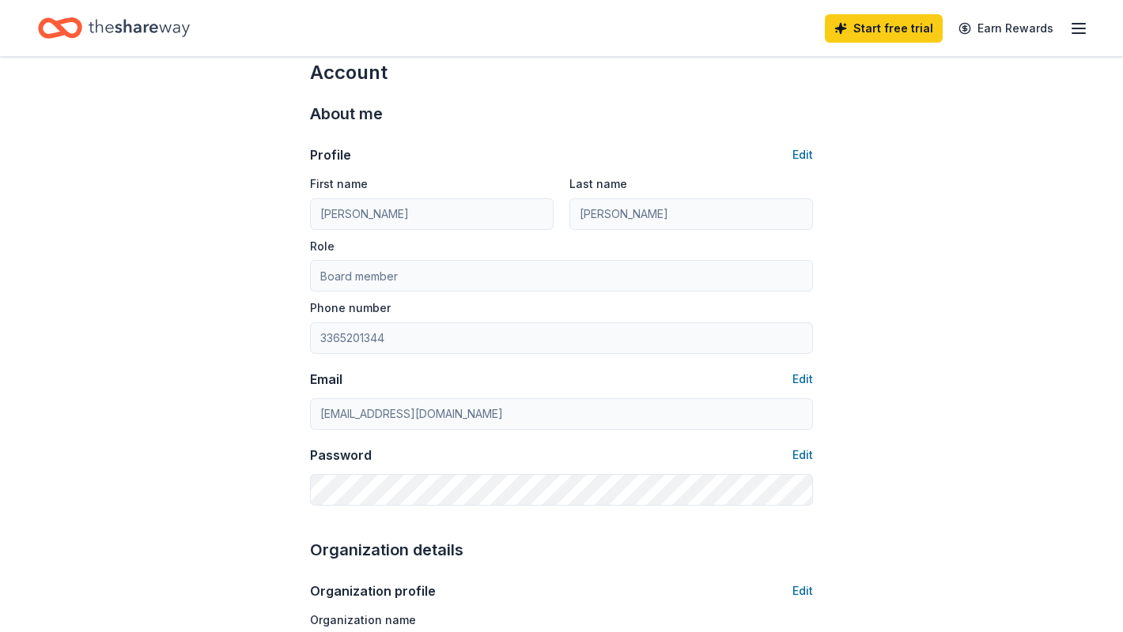
scroll to position [0, 0]
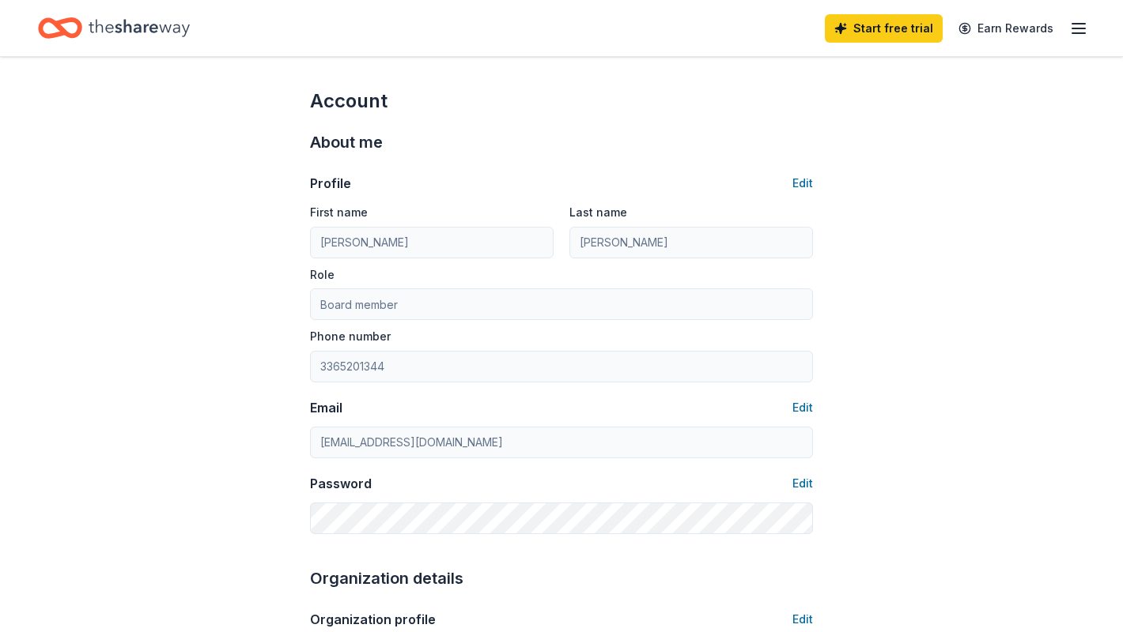
click at [1076, 42] on div "Start free trial Earn Rewards" at bounding box center [956, 27] width 263 height 37
click at [1076, 39] on div "Start free trial Earn Rewards" at bounding box center [956, 27] width 263 height 37
click at [1077, 33] on line "button" at bounding box center [1078, 33] width 13 height 0
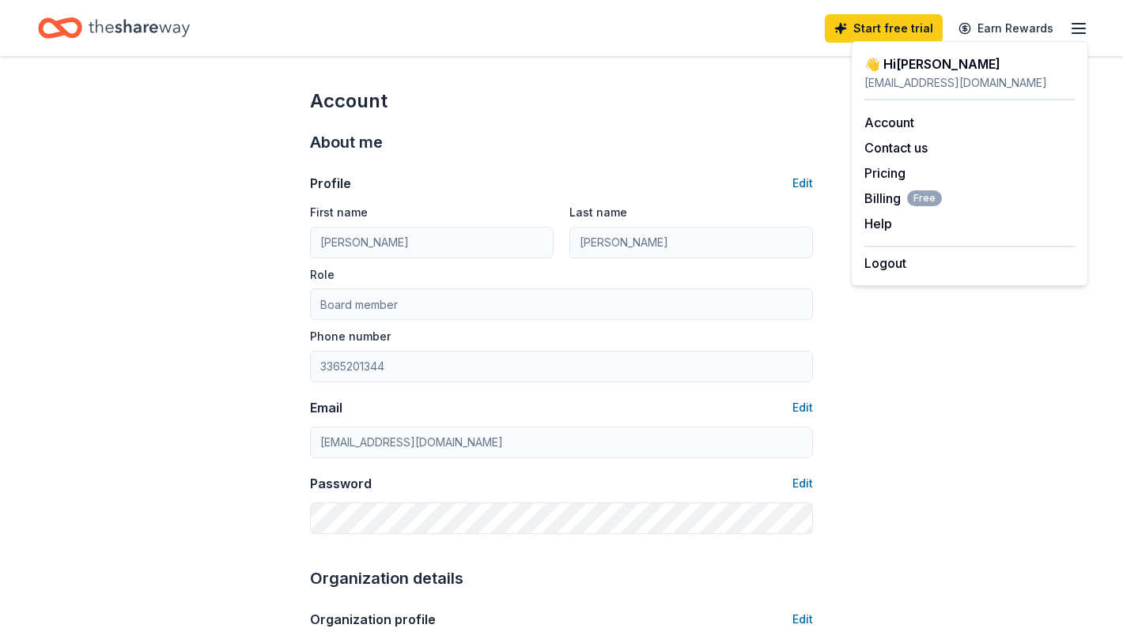
click at [138, 34] on icon "Home" at bounding box center [139, 28] width 101 height 32
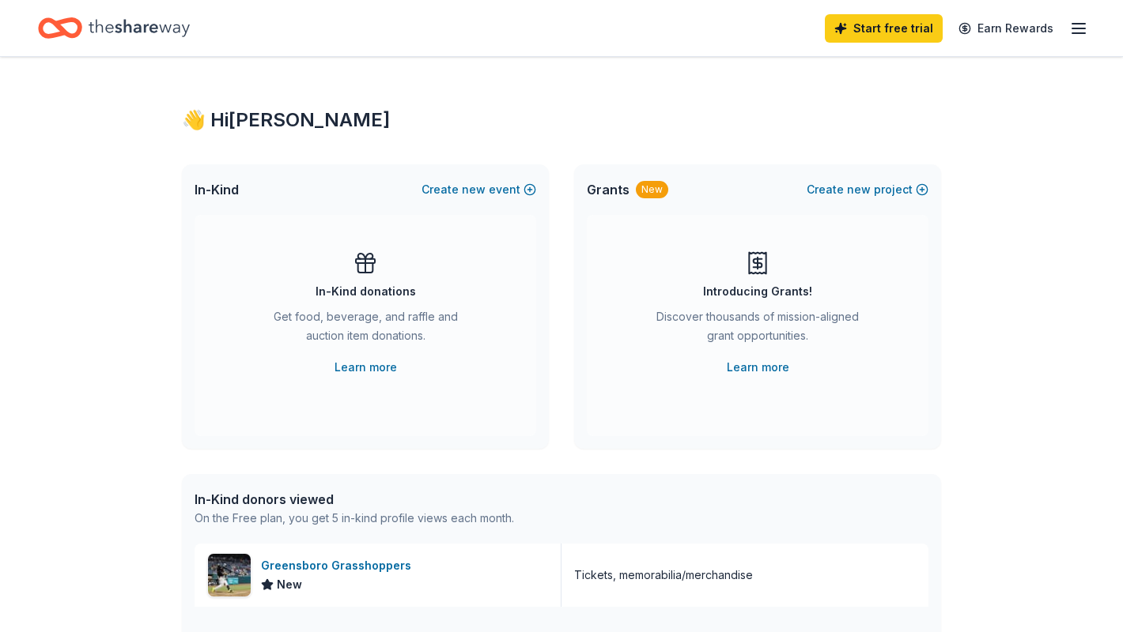
scroll to position [79, 0]
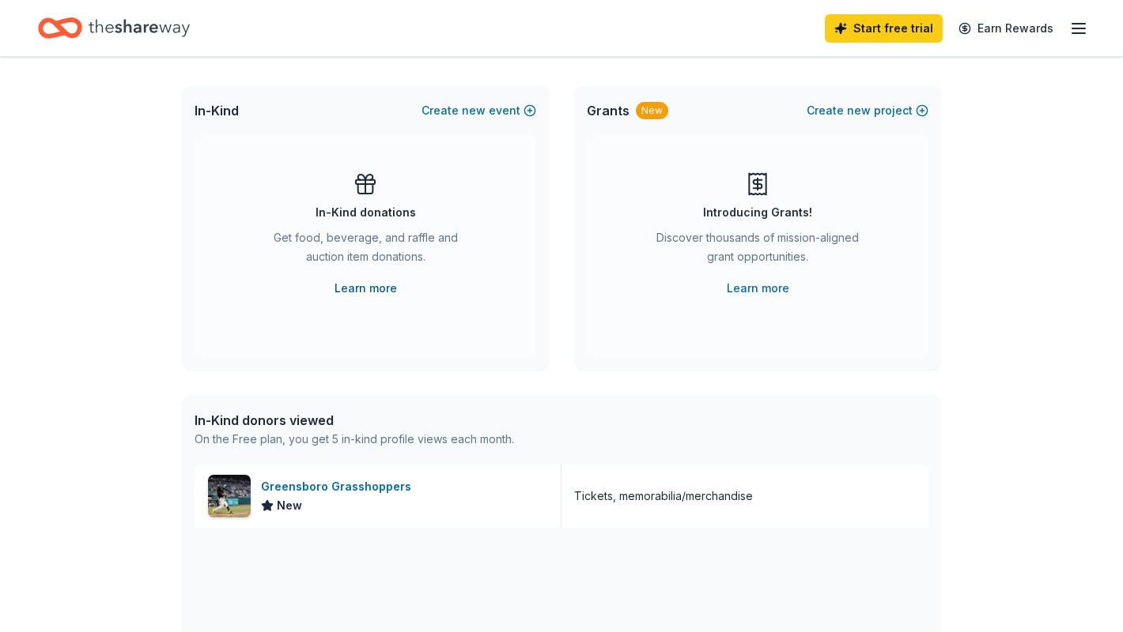
click at [379, 284] on link "Learn more" at bounding box center [365, 288] width 62 height 19
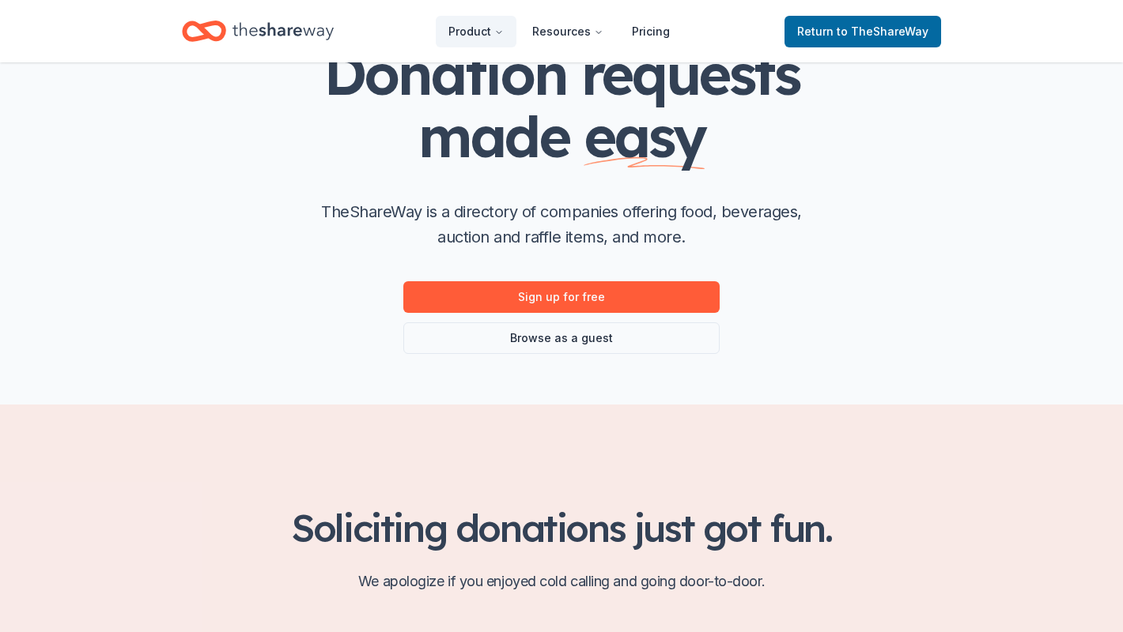
scroll to position [158, 0]
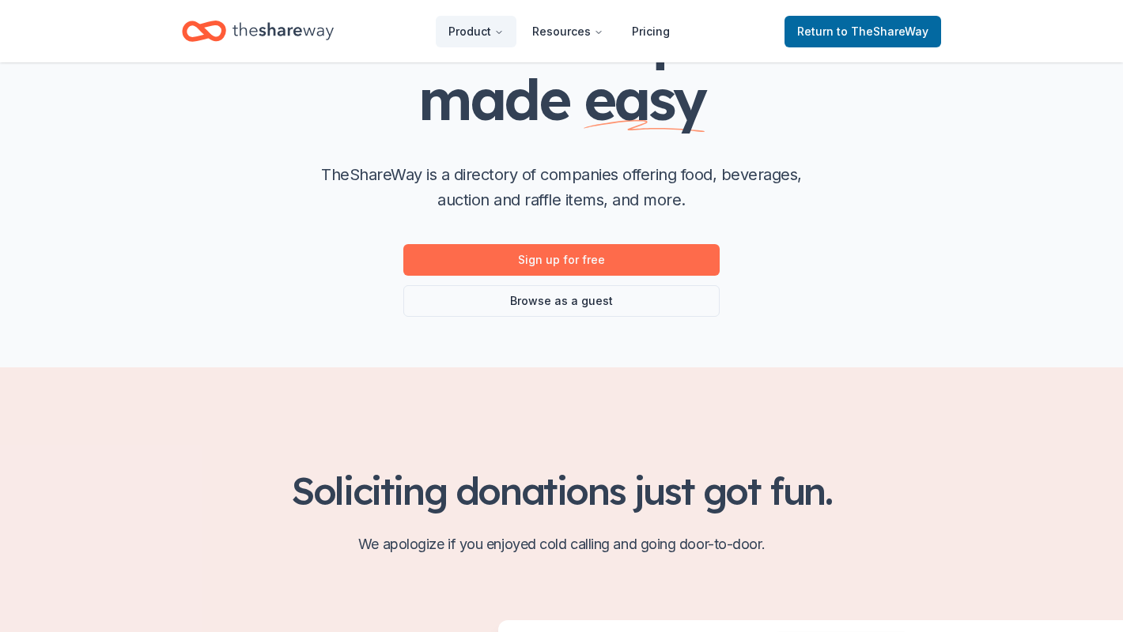
click at [611, 260] on link "Sign up for free" at bounding box center [561, 260] width 316 height 32
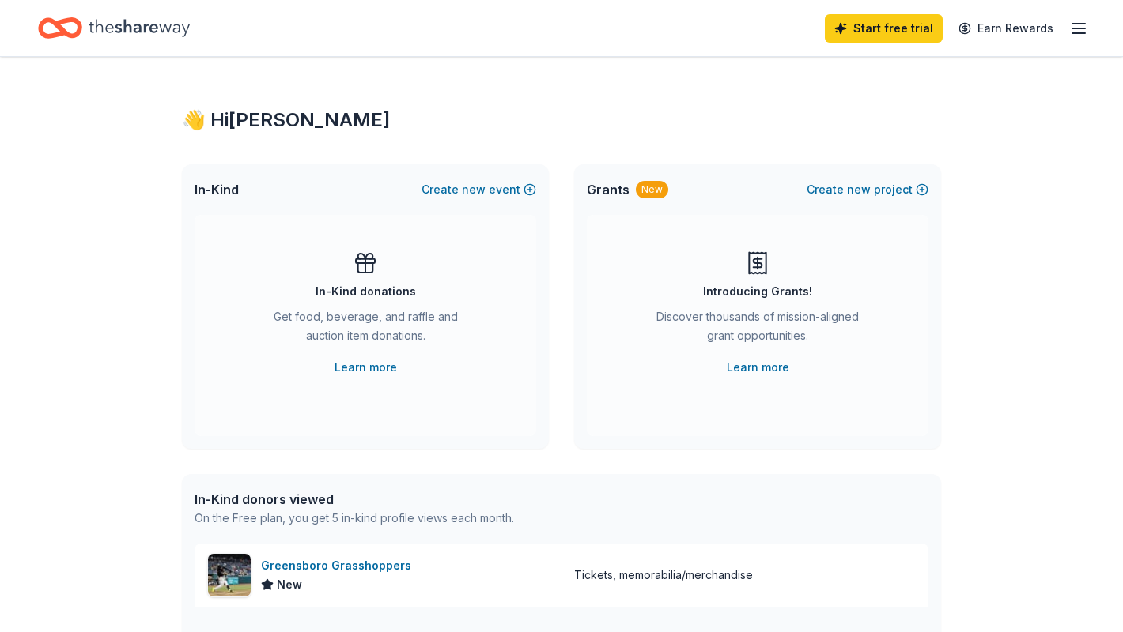
click at [1077, 27] on icon "button" at bounding box center [1078, 28] width 19 height 19
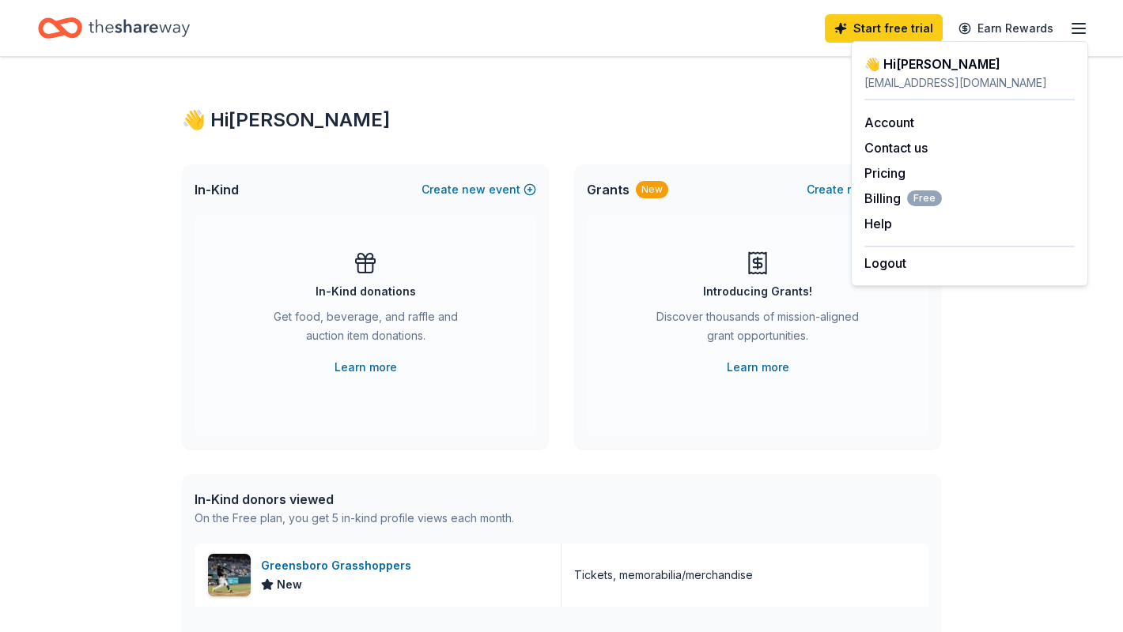
click at [764, 93] on div "👋 Hi Miranda In-Kind Create new event In-Kind donations Get food, beverage, and…" at bounding box center [562, 609] width 810 height 1104
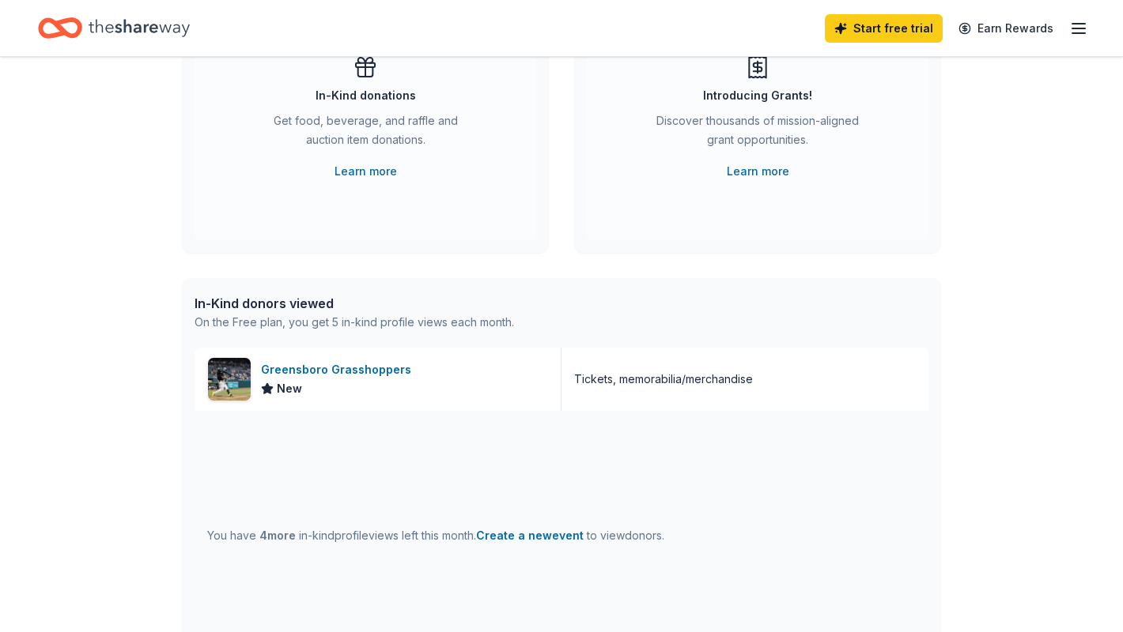
scroll to position [237, 0]
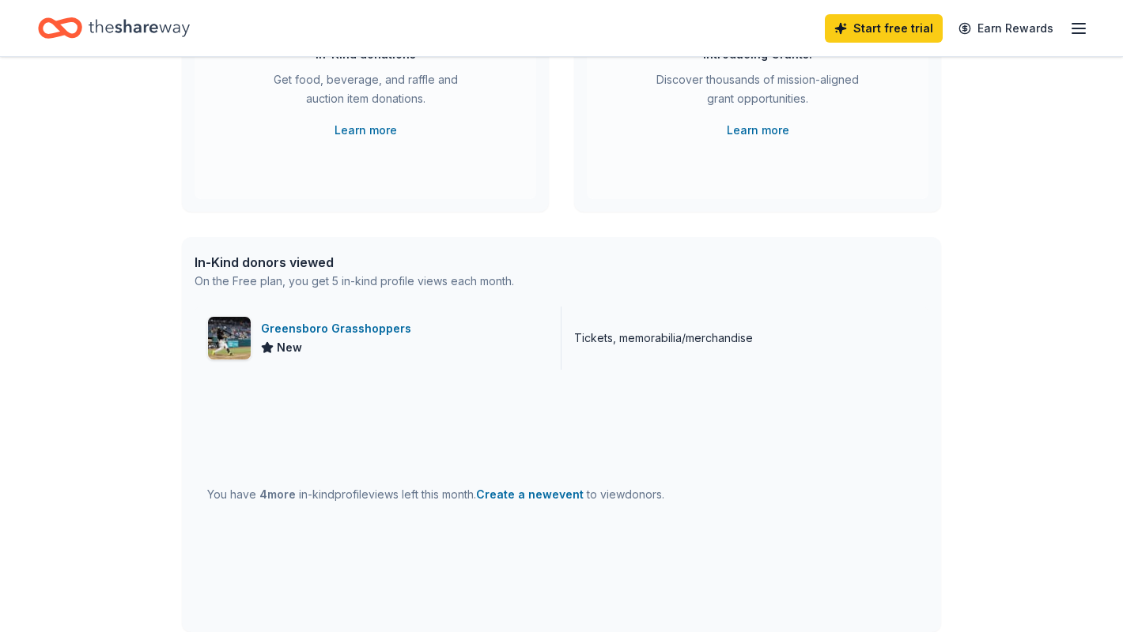
click at [358, 333] on div "Greensboro Grasshoppers" at bounding box center [339, 328] width 157 height 19
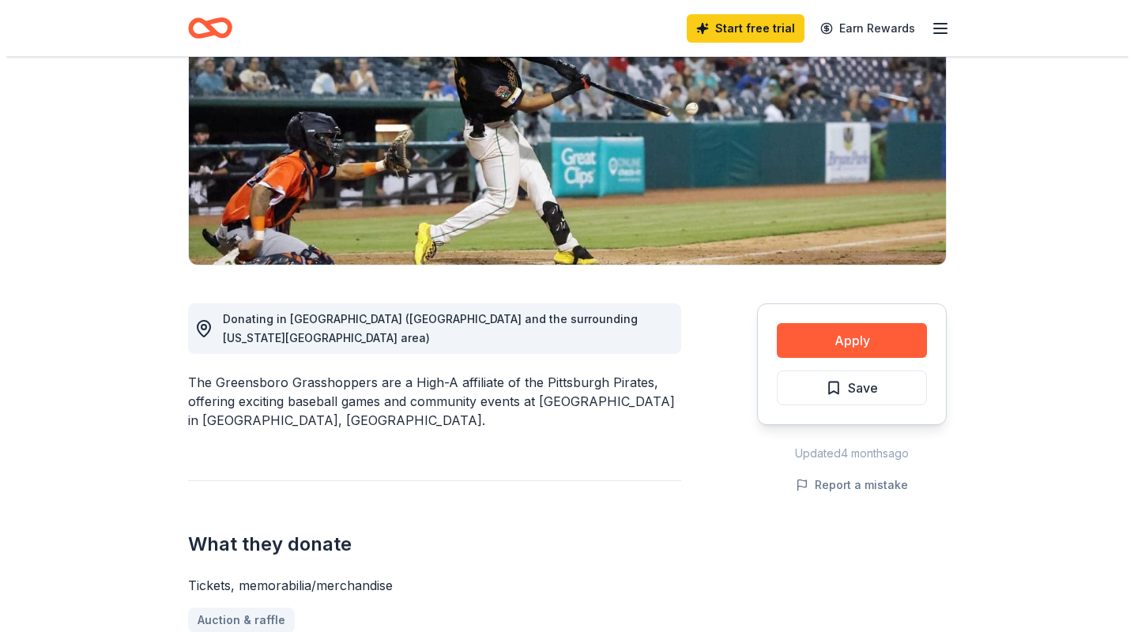
scroll to position [237, 0]
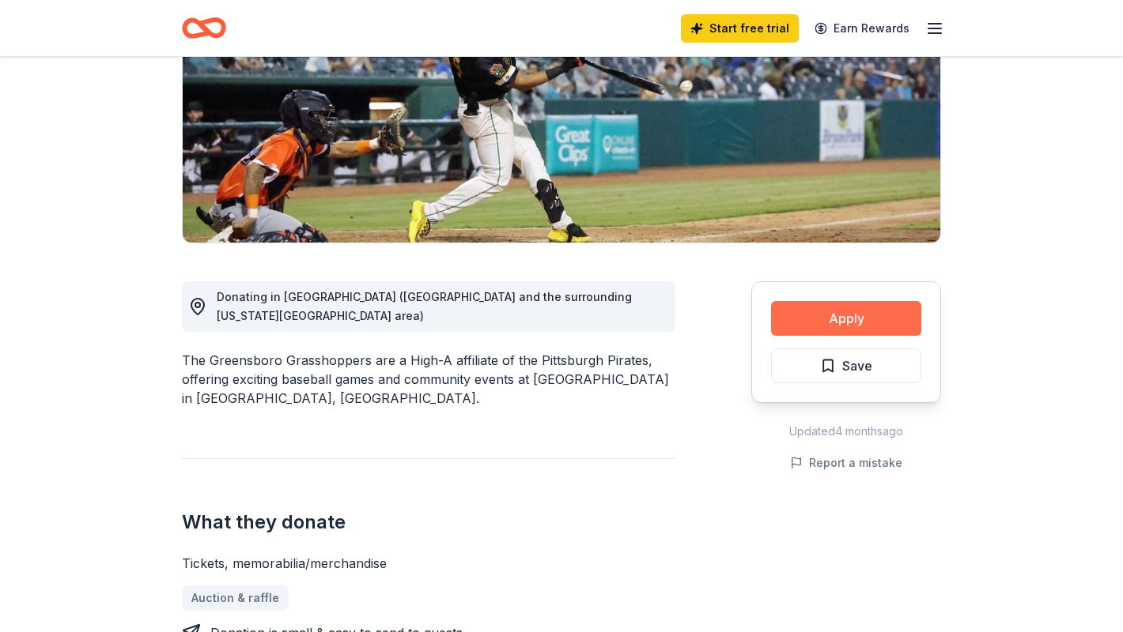
click at [816, 312] on button "Apply" at bounding box center [846, 318] width 150 height 35
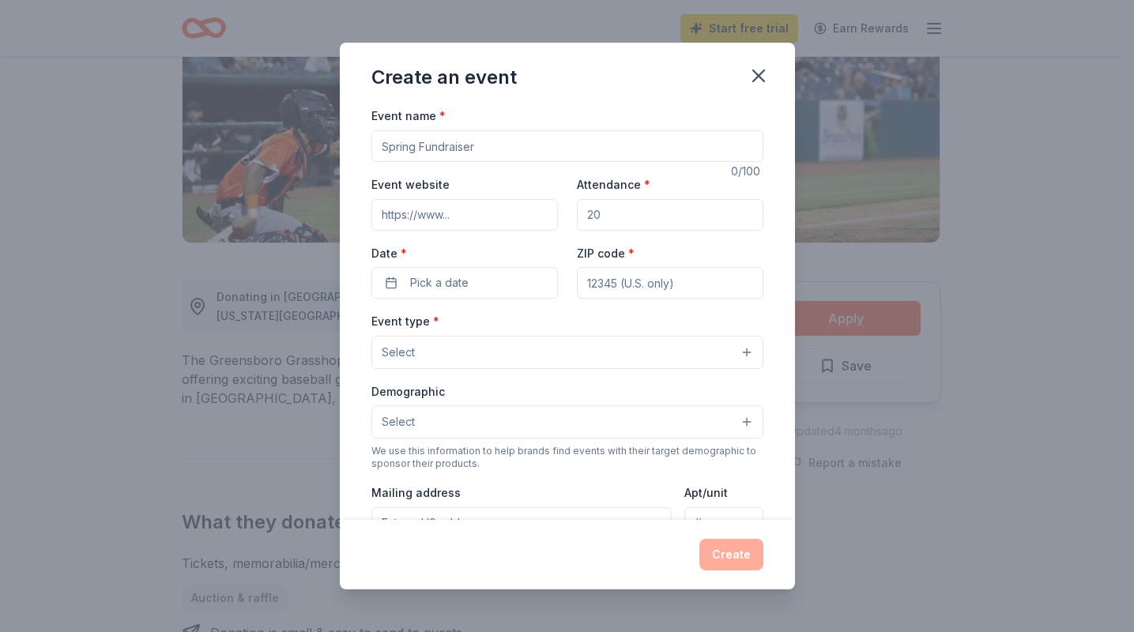
click at [459, 150] on input "Event name *" at bounding box center [568, 146] width 392 height 32
type input "Y"
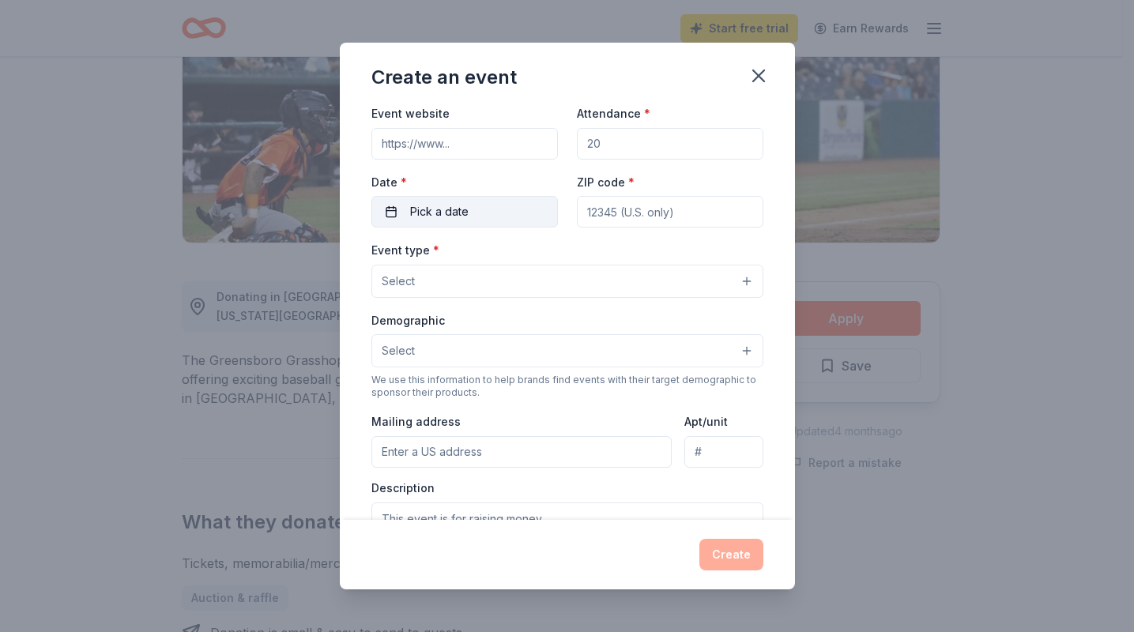
scroll to position [79, 0]
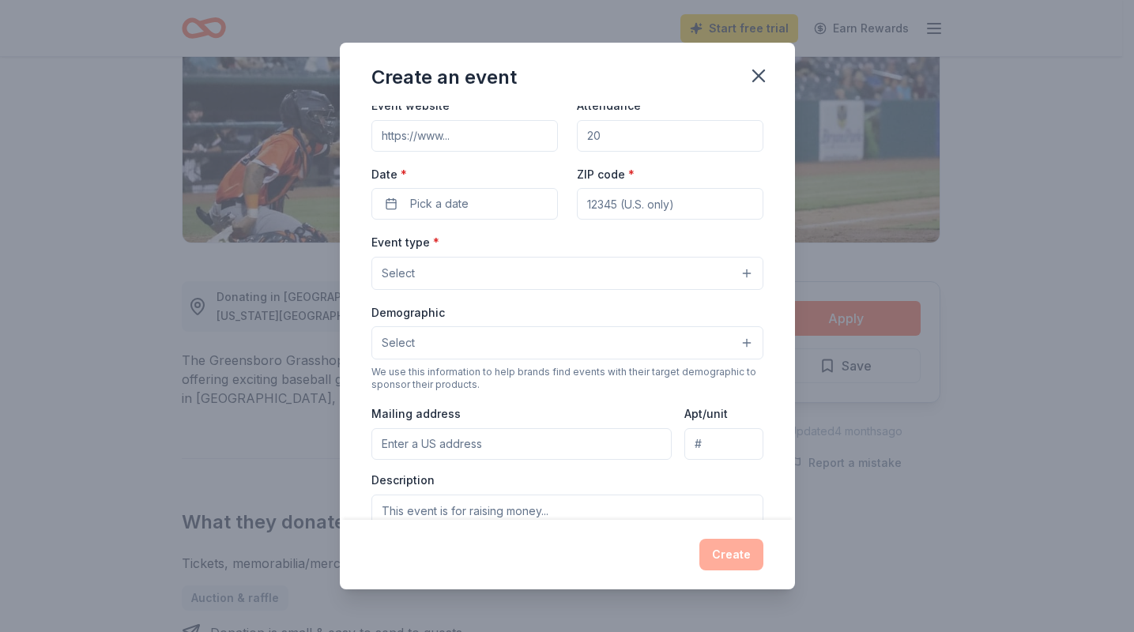
type input "Monthly PTO raffle"
click at [564, 260] on button "Select" at bounding box center [568, 273] width 392 height 33
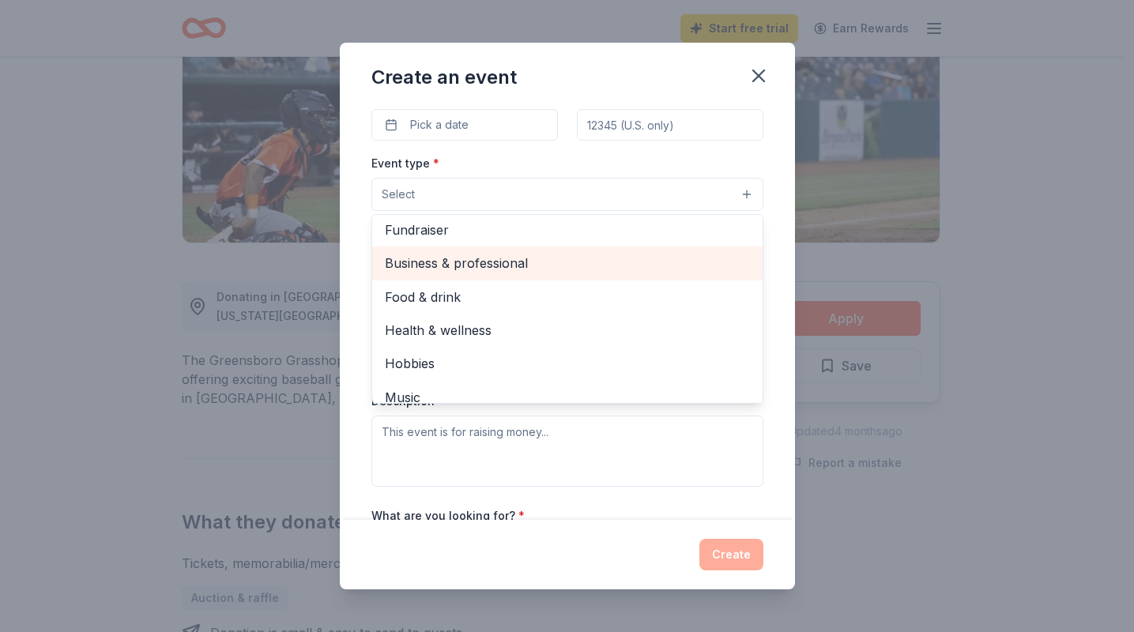
scroll to position [0, 0]
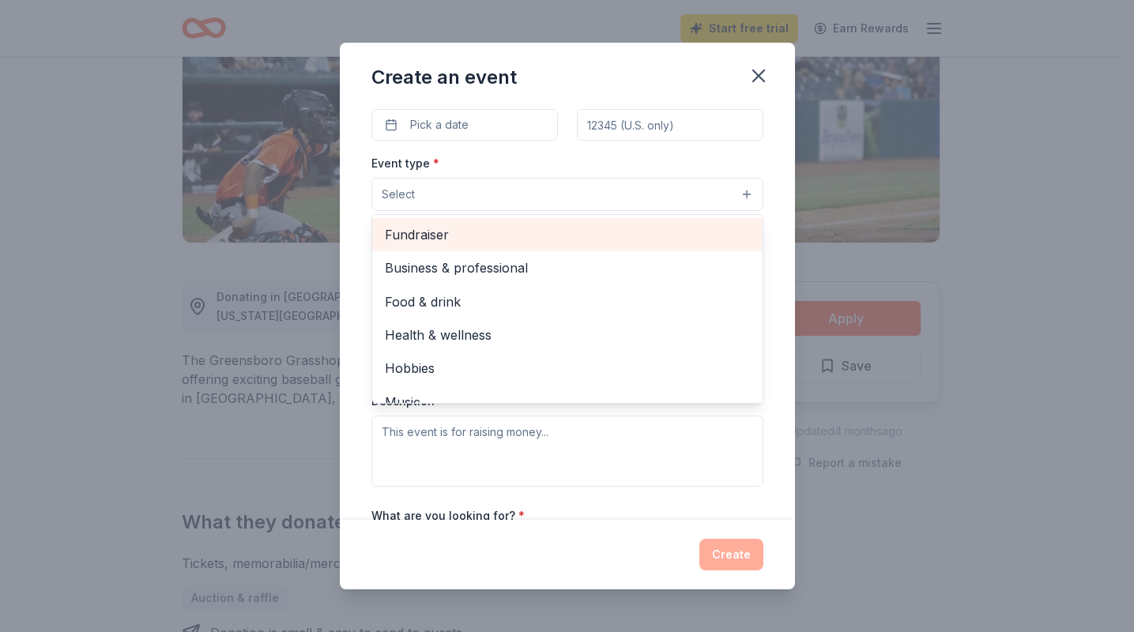
click at [494, 238] on span "Fundraiser" at bounding box center [567, 235] width 365 height 21
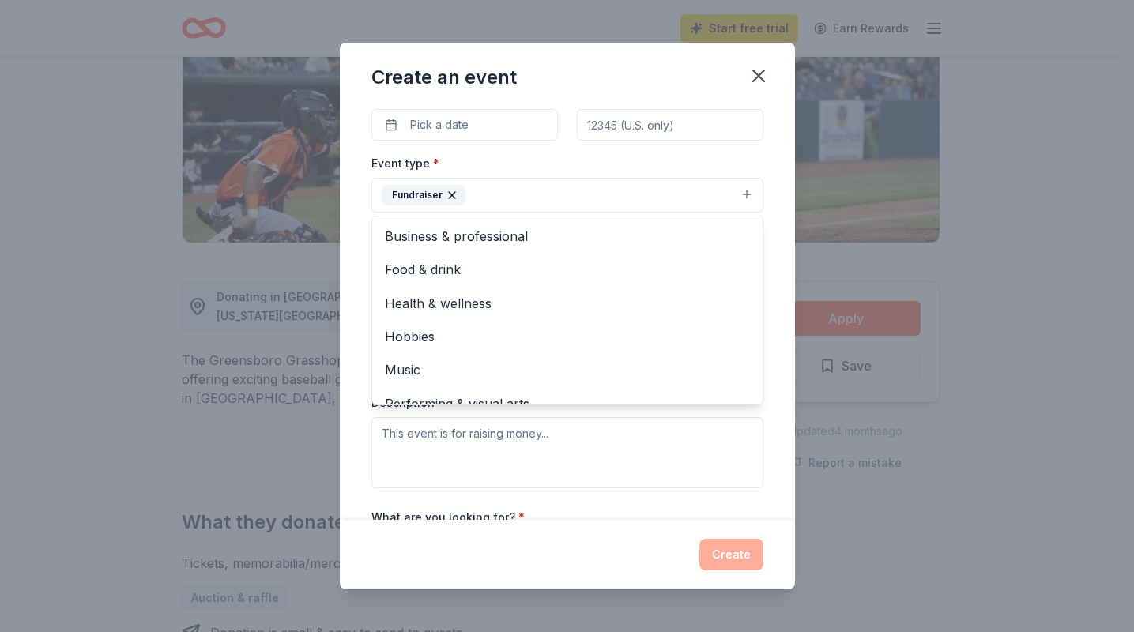
click at [348, 288] on div "Event name * Monthly PTO raffle 18 /100 Event website Attendance * Date * Pick …" at bounding box center [567, 312] width 455 height 413
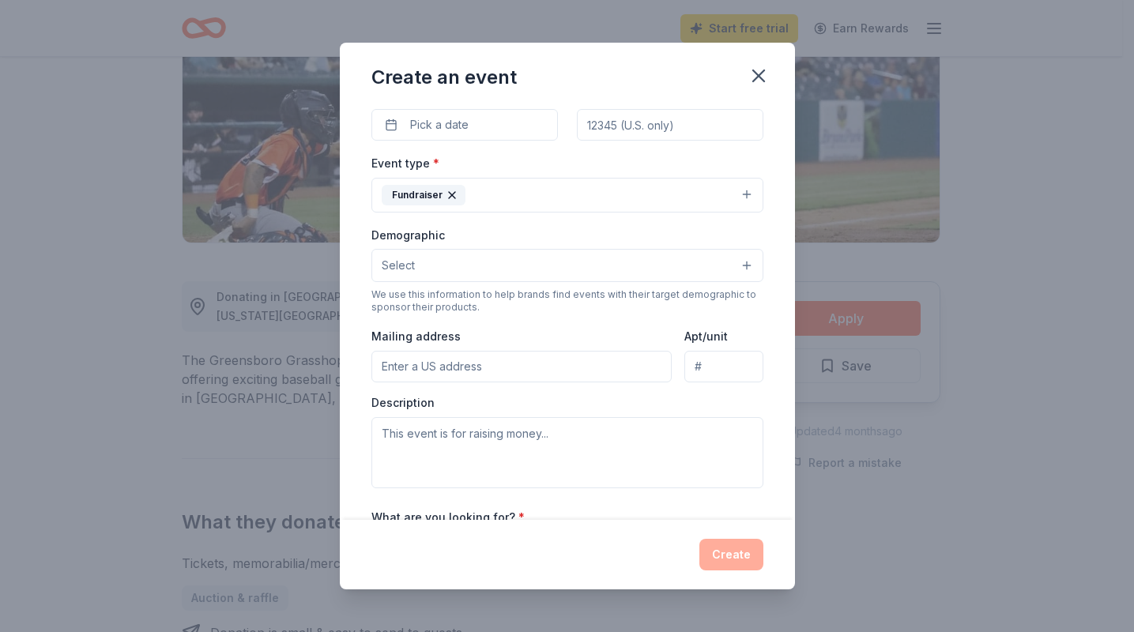
click at [519, 271] on button "Select" at bounding box center [568, 265] width 392 height 33
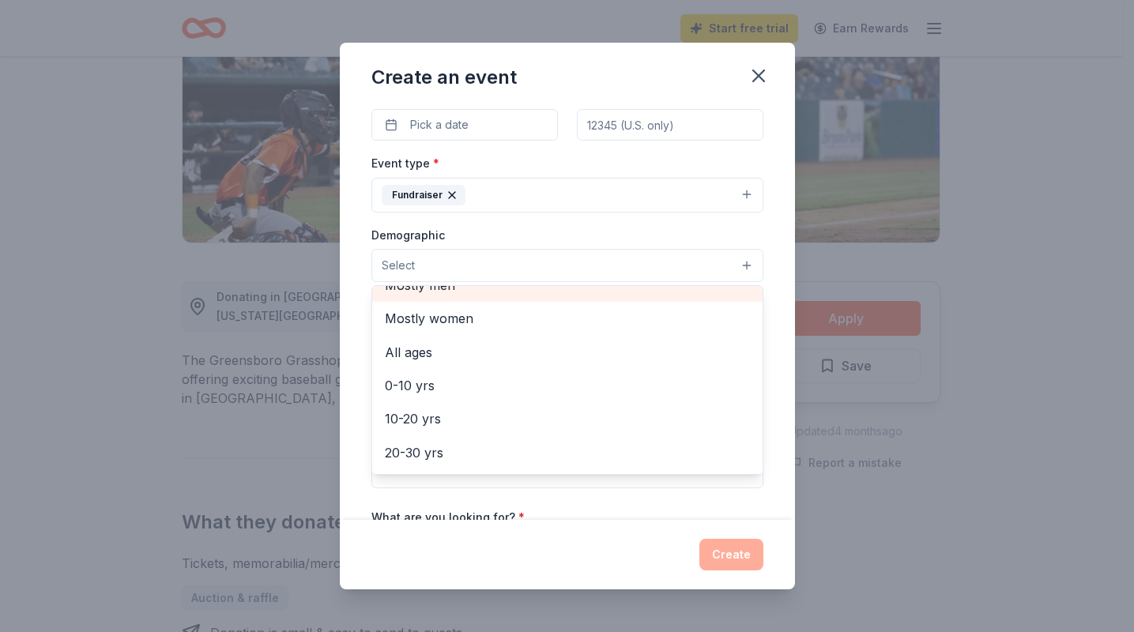
scroll to position [79, 0]
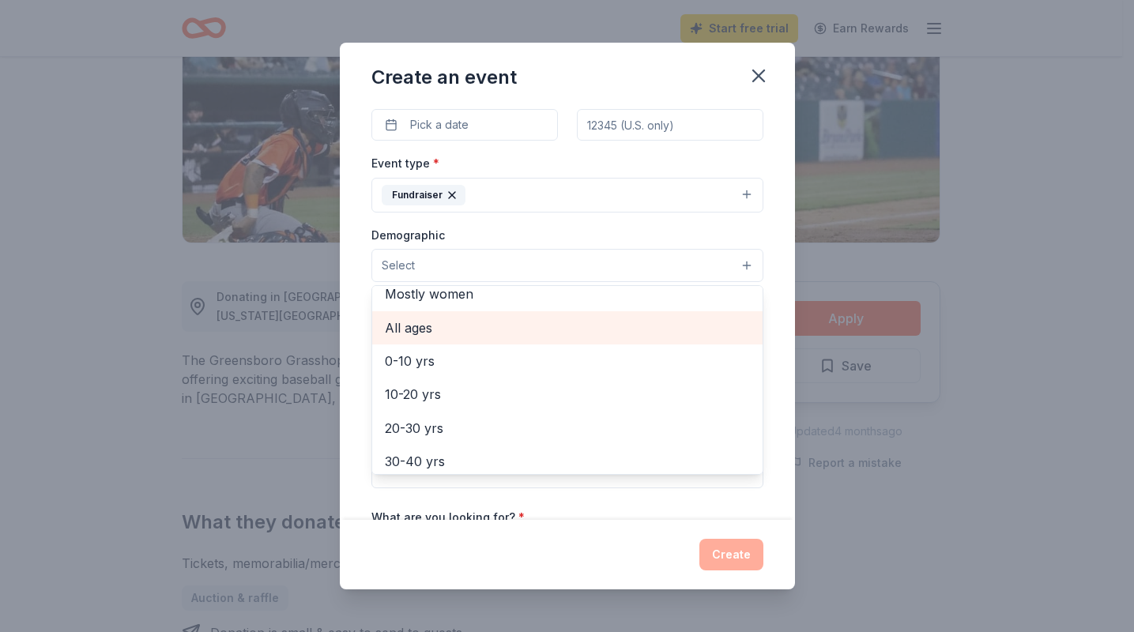
click at [540, 333] on span "All ages" at bounding box center [567, 328] width 365 height 21
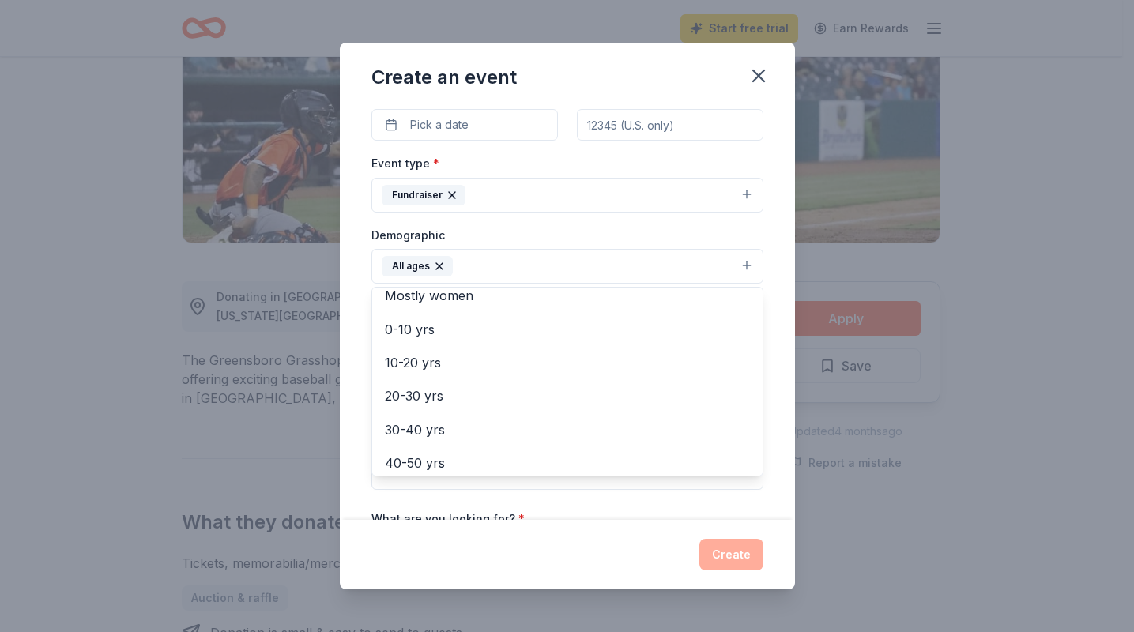
click at [352, 308] on div "Event name * Monthly PTO raffle 18 /100 Event website Attendance * Date * Pick …" at bounding box center [567, 312] width 455 height 413
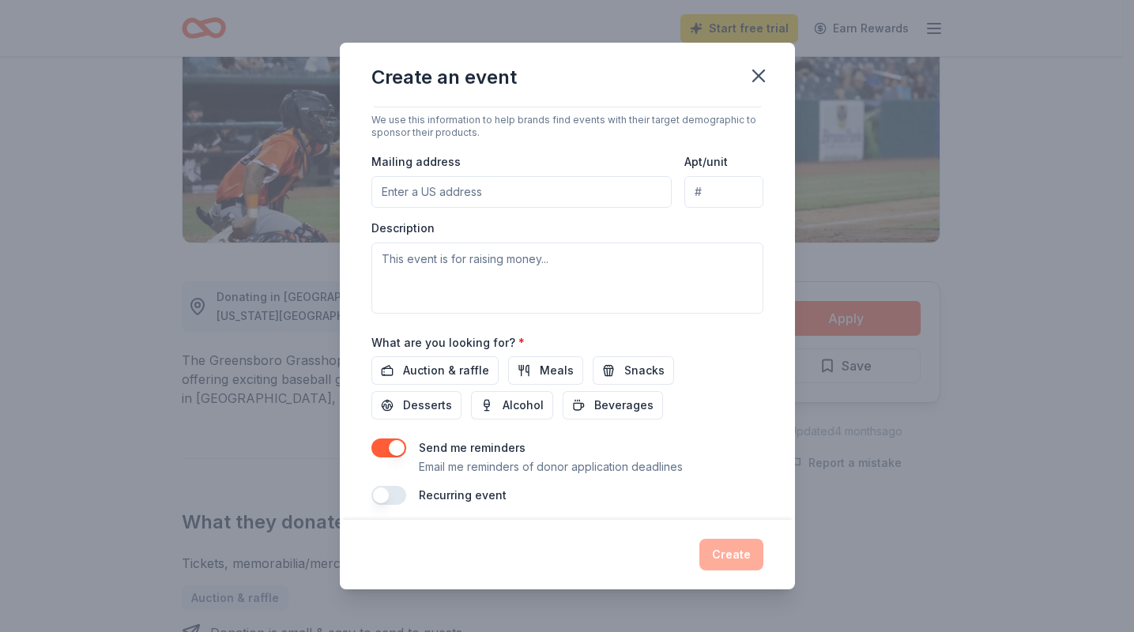
scroll to position [345, 0]
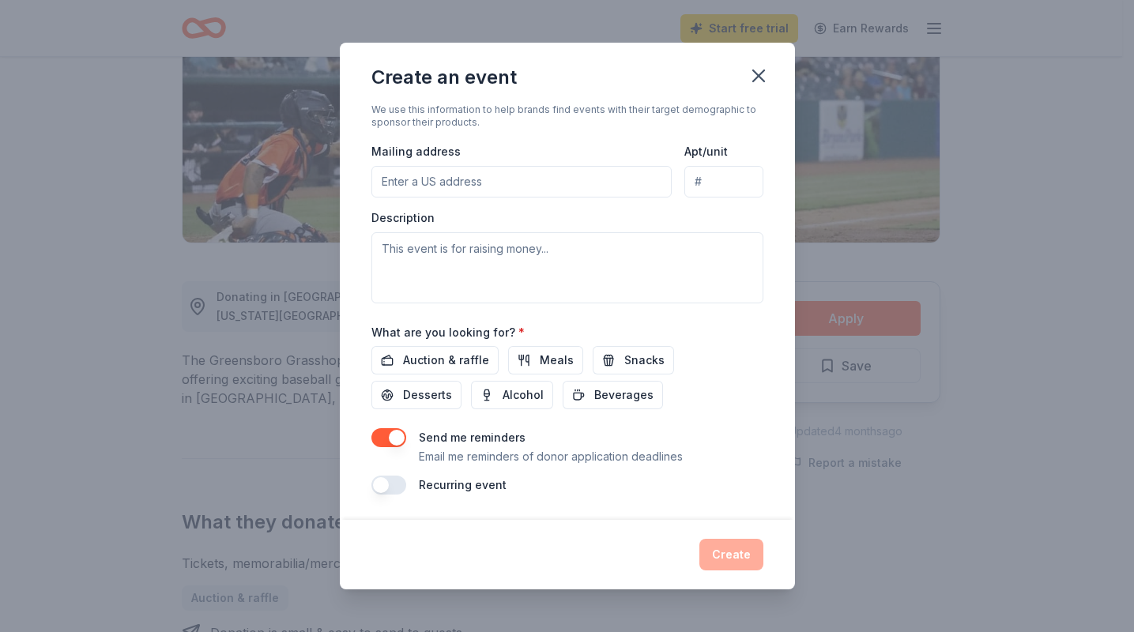
click at [395, 485] on button "button" at bounding box center [389, 485] width 35 height 19
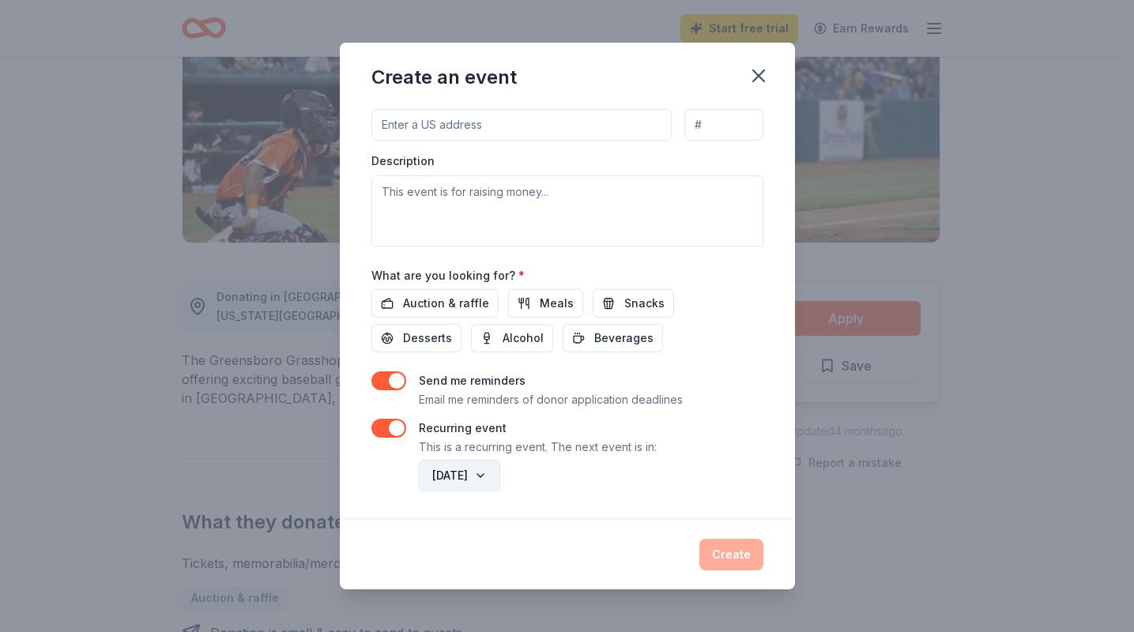
click at [500, 471] on button "[DATE]" at bounding box center [459, 476] width 81 height 32
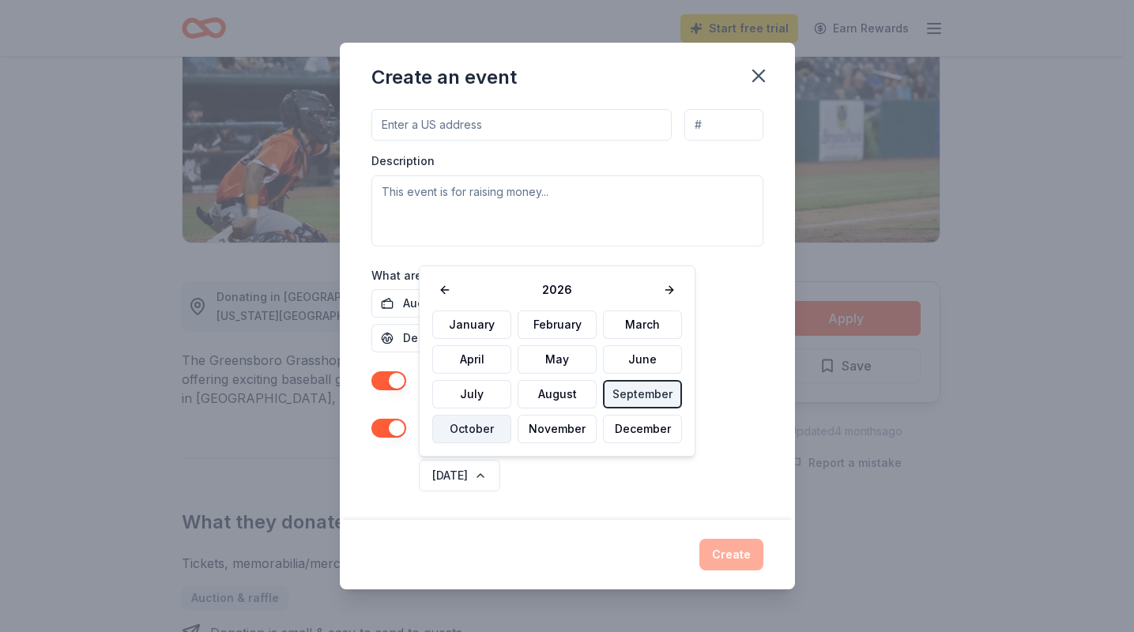
click at [495, 427] on button "October" at bounding box center [471, 429] width 79 height 28
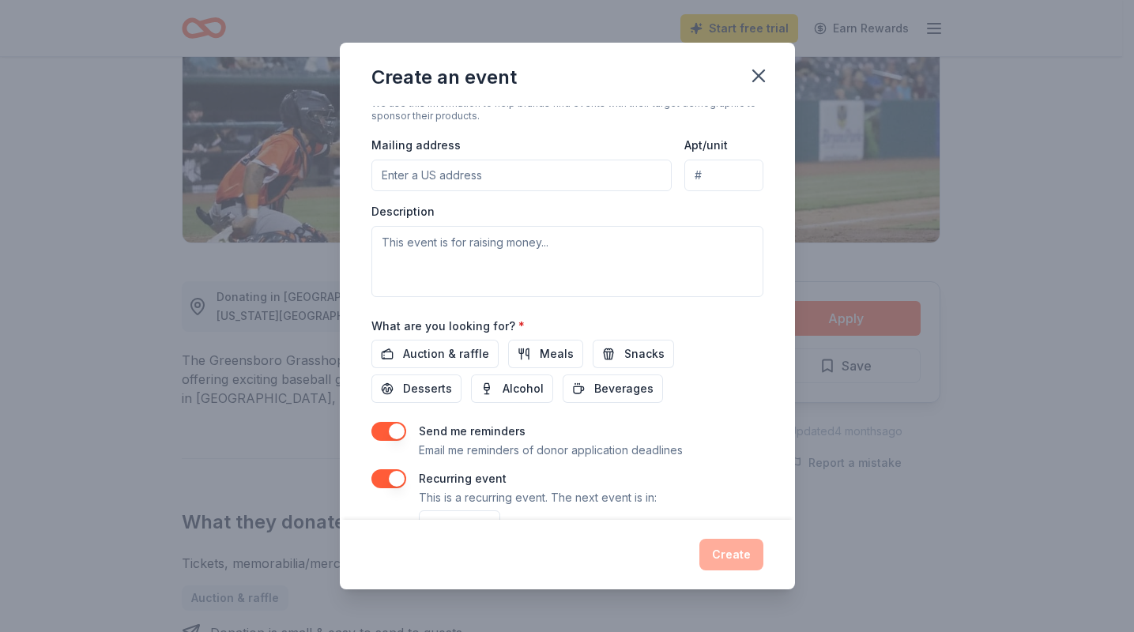
scroll to position [323, 0]
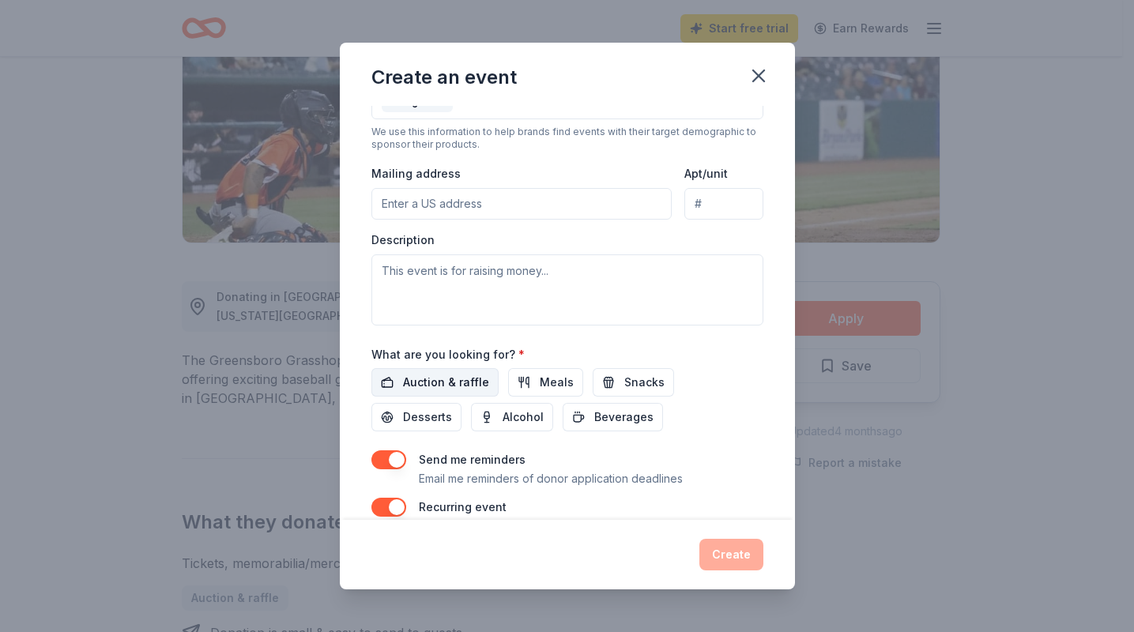
click at [456, 383] on span "Auction & raffle" at bounding box center [446, 382] width 86 height 19
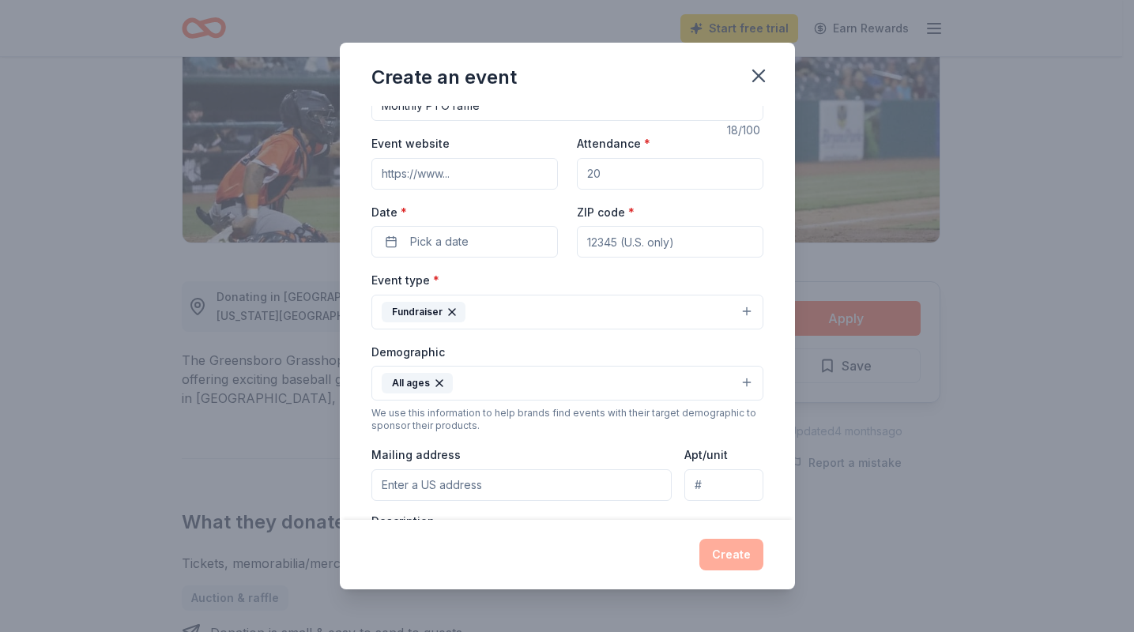
scroll to position [0, 0]
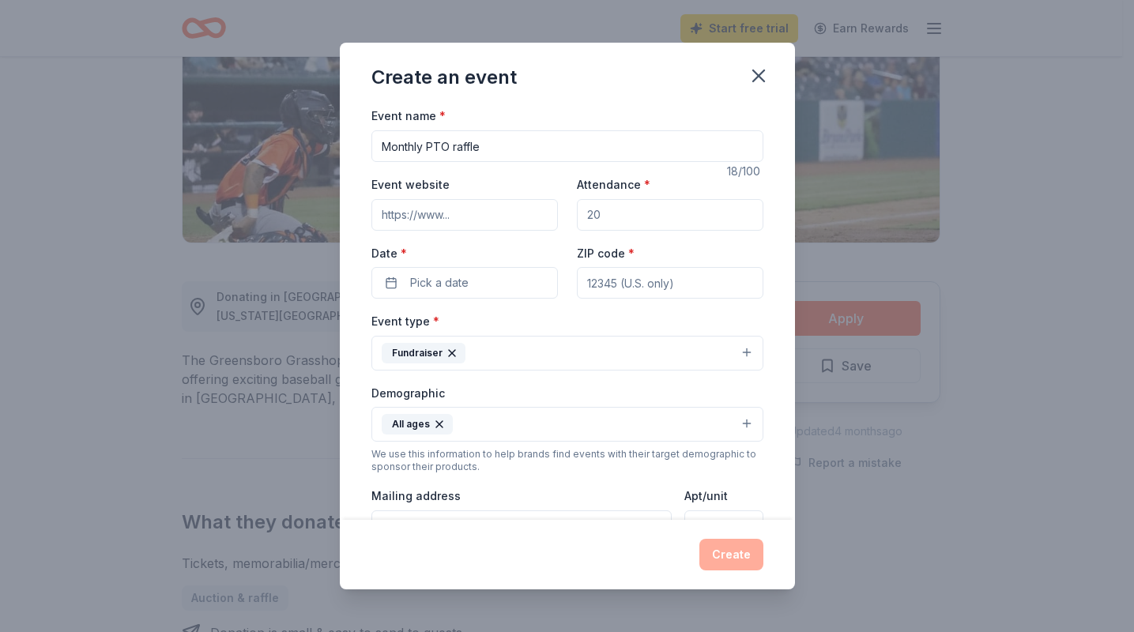
drag, startPoint x: 591, startPoint y: 218, endPoint x: 564, endPoint y: 218, distance: 26.9
click at [564, 218] on div "Event website Attendance * Date * Pick a date ZIP code *" at bounding box center [568, 237] width 392 height 124
drag, startPoint x: 612, startPoint y: 217, endPoint x: 579, endPoint y: 217, distance: 32.4
click at [579, 217] on input "Attendance *" at bounding box center [670, 215] width 187 height 32
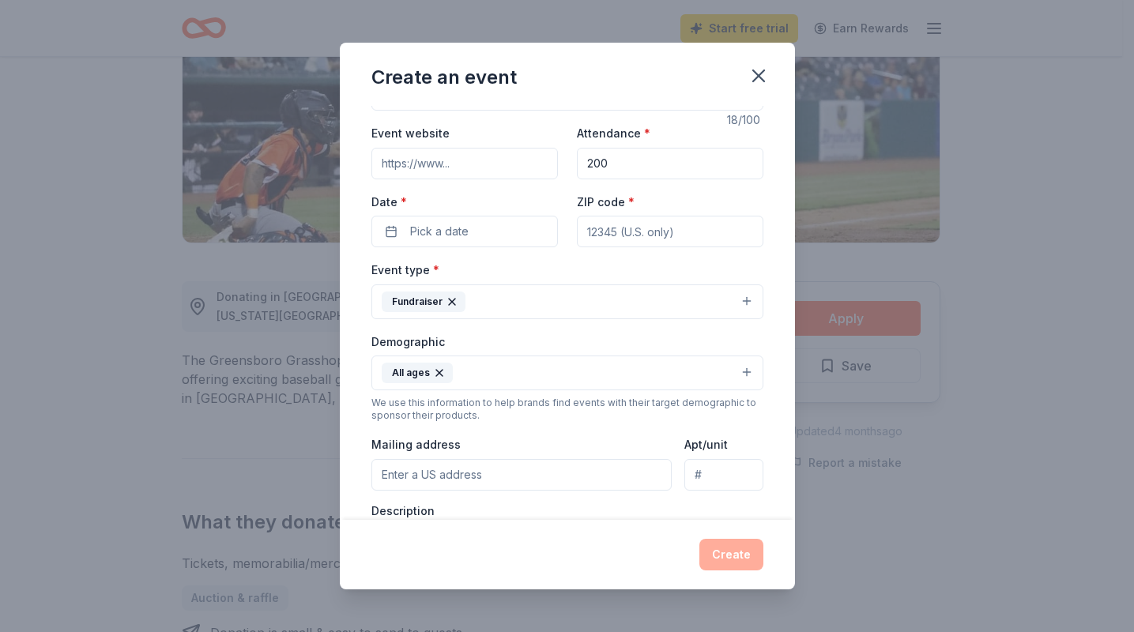
scroll to position [79, 0]
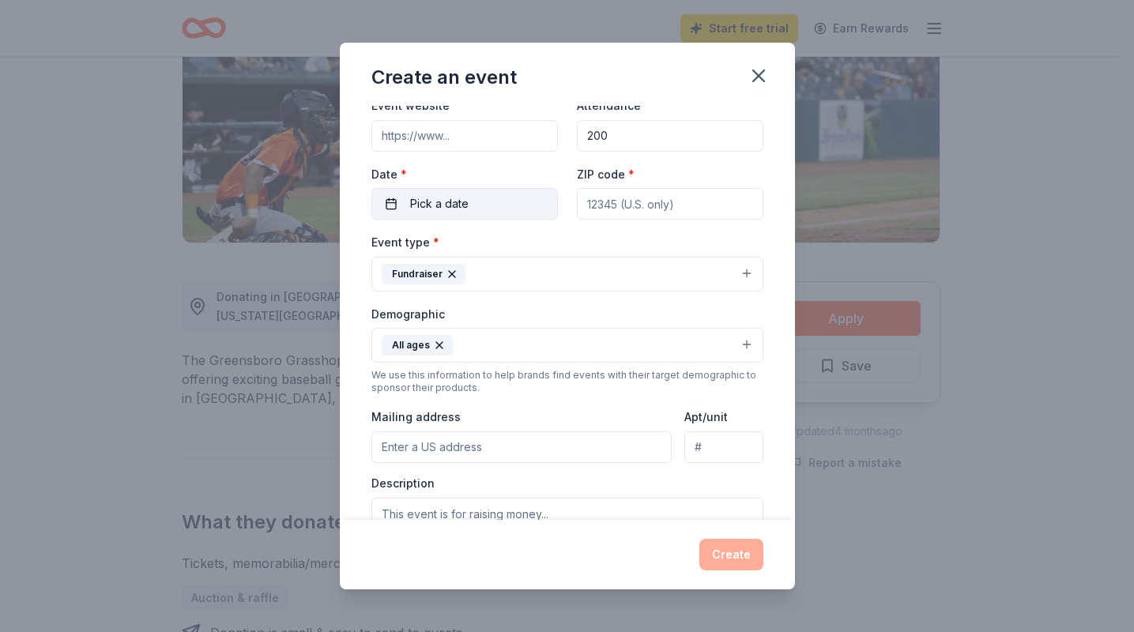
type input "200"
click at [462, 208] on span "Pick a date" at bounding box center [439, 203] width 58 height 19
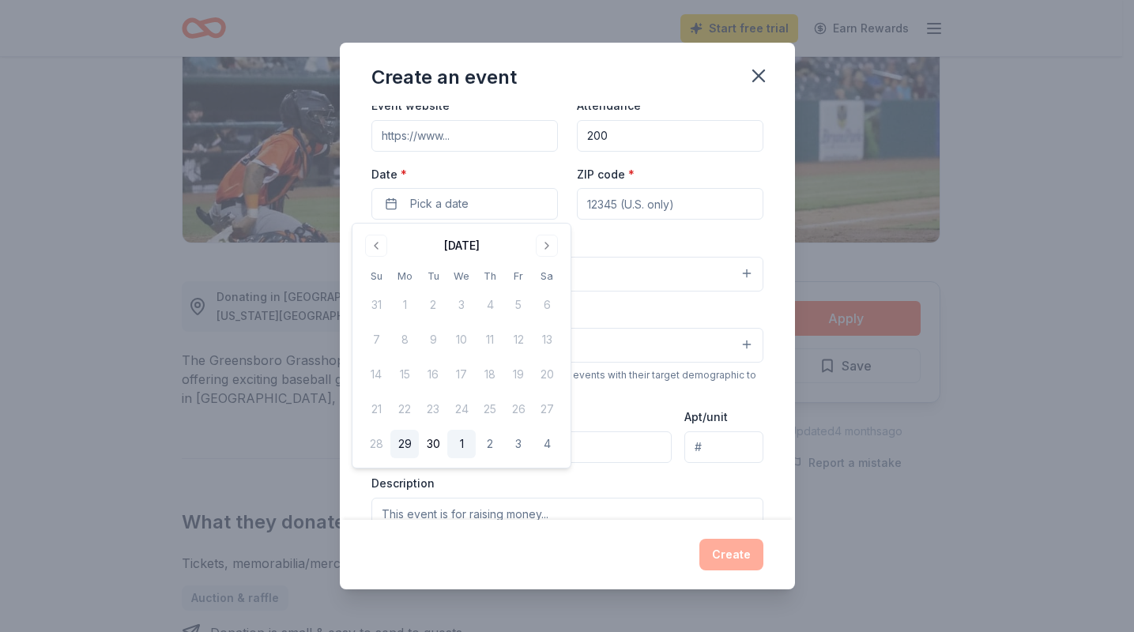
click at [467, 436] on button "1" at bounding box center [461, 444] width 28 height 28
click at [685, 217] on input "ZIP code *" at bounding box center [670, 204] width 187 height 32
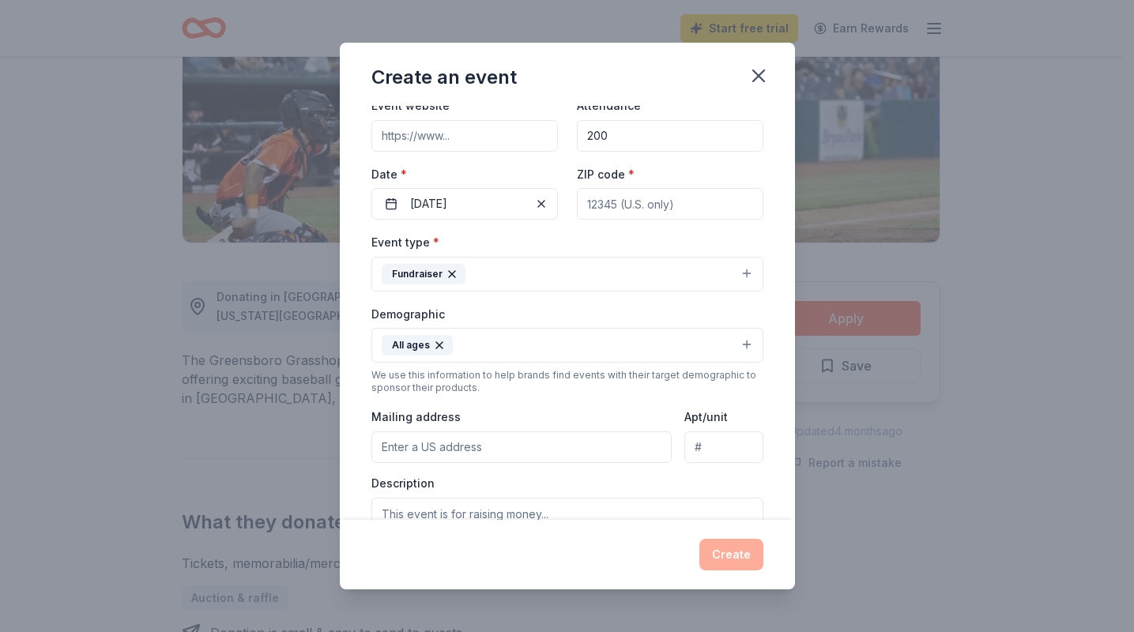
type input "27320"
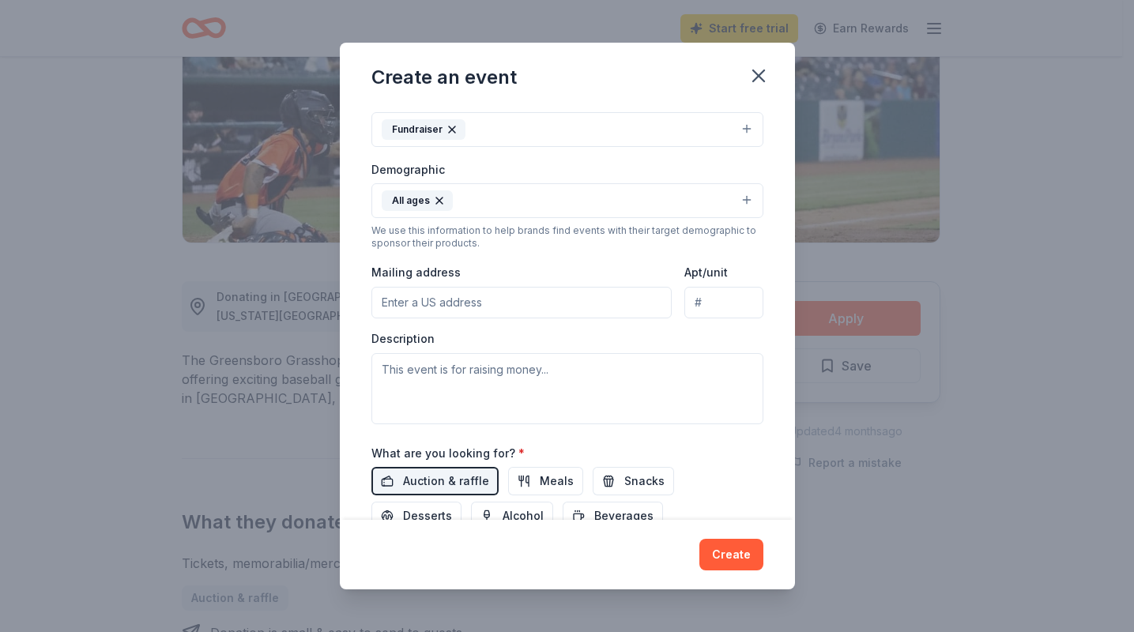
scroll to position [237, 0]
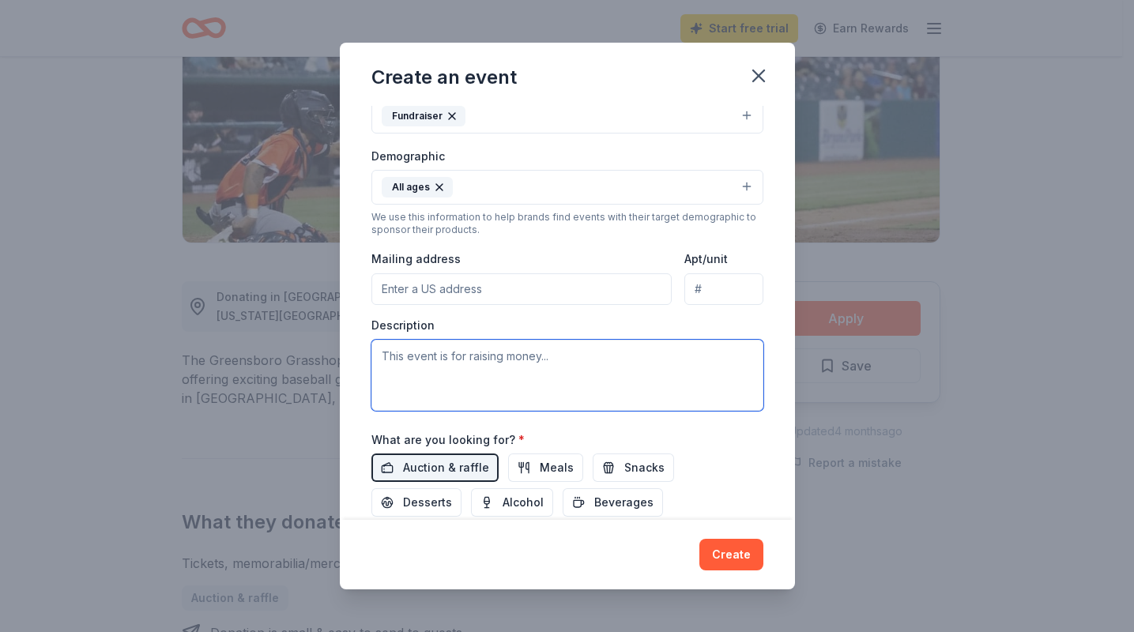
click at [536, 364] on textarea at bounding box center [568, 375] width 392 height 71
click at [591, 354] on textarea "Each month the Legacy Classical [PERSON_NAME]" at bounding box center [568, 375] width 392 height 71
click at [609, 357] on textarea "Each month the Legacy Classical Academy PTO" at bounding box center [568, 375] width 392 height 71
click at [647, 359] on textarea "Each month the Legacy Classical Academy PTO" at bounding box center [568, 375] width 392 height 71
click at [659, 361] on textarea "Each month the Legacy Classical Academy PTO" at bounding box center [568, 375] width 392 height 71
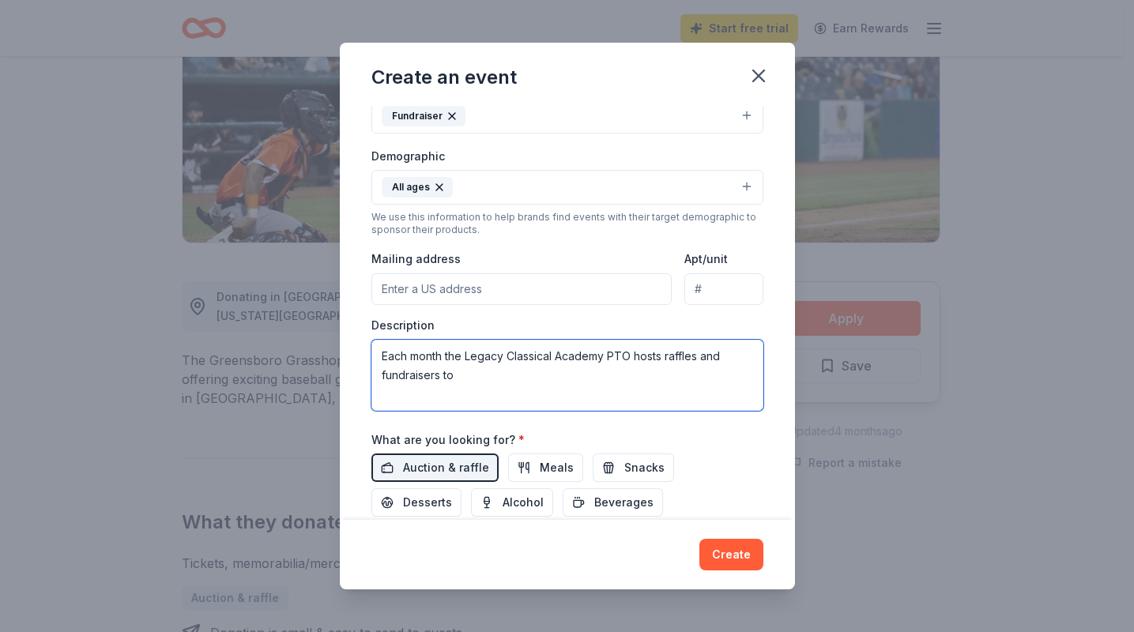
click at [609, 376] on textarea "Each month the Legacy Classical Academy PTO hosts raffles and fundraisers to" at bounding box center [568, 375] width 392 height 71
click at [516, 382] on textarea "Each month the Legacy Classical Academy PTO hosts raffles and fundraisers to" at bounding box center [568, 375] width 392 height 71
type textarea "Each month the Legacy Classical Academy PTO hosts raffles and fundraisers to ra…"
